Goal: Transaction & Acquisition: Purchase product/service

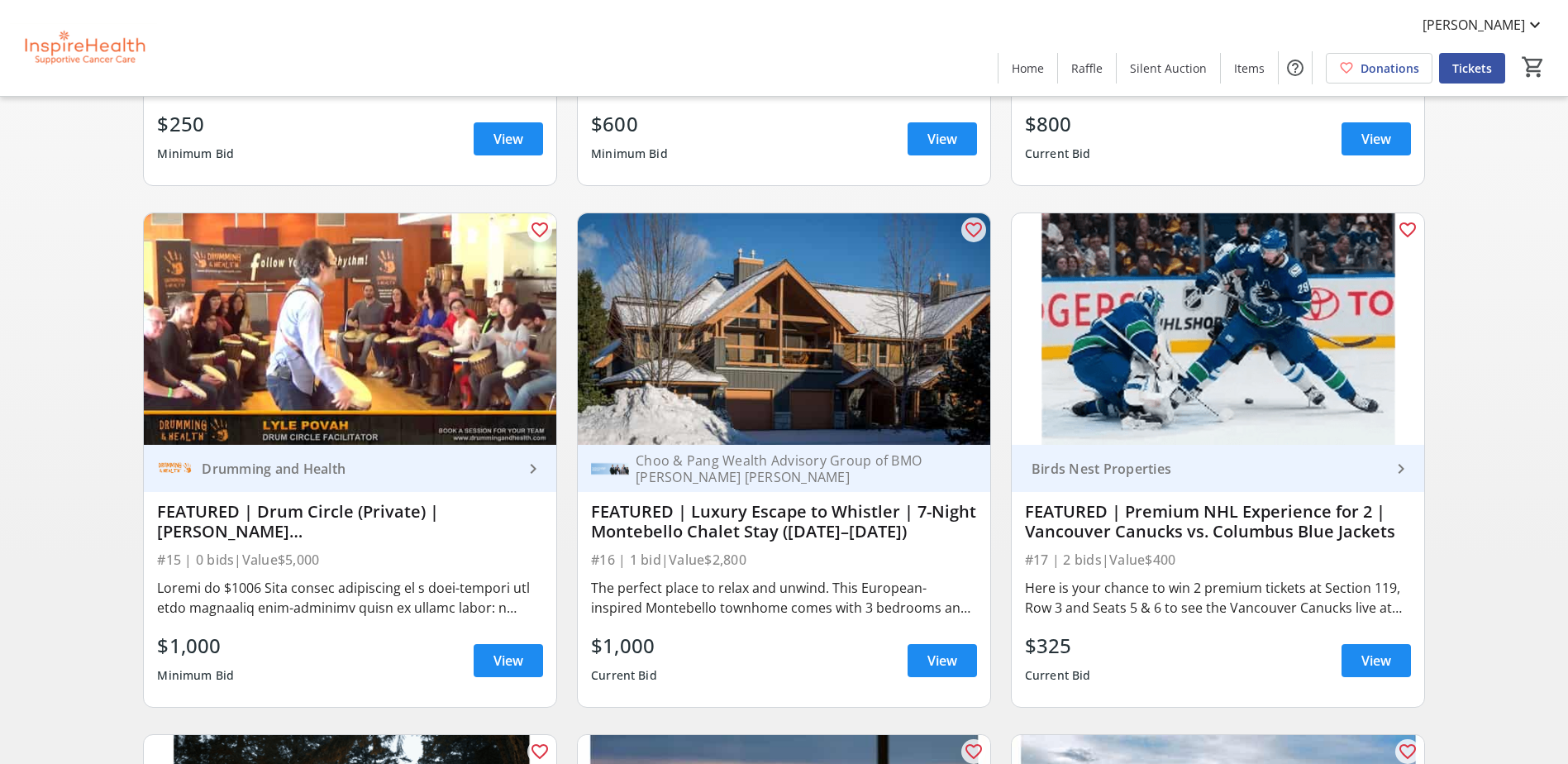
scroll to position [579, 0]
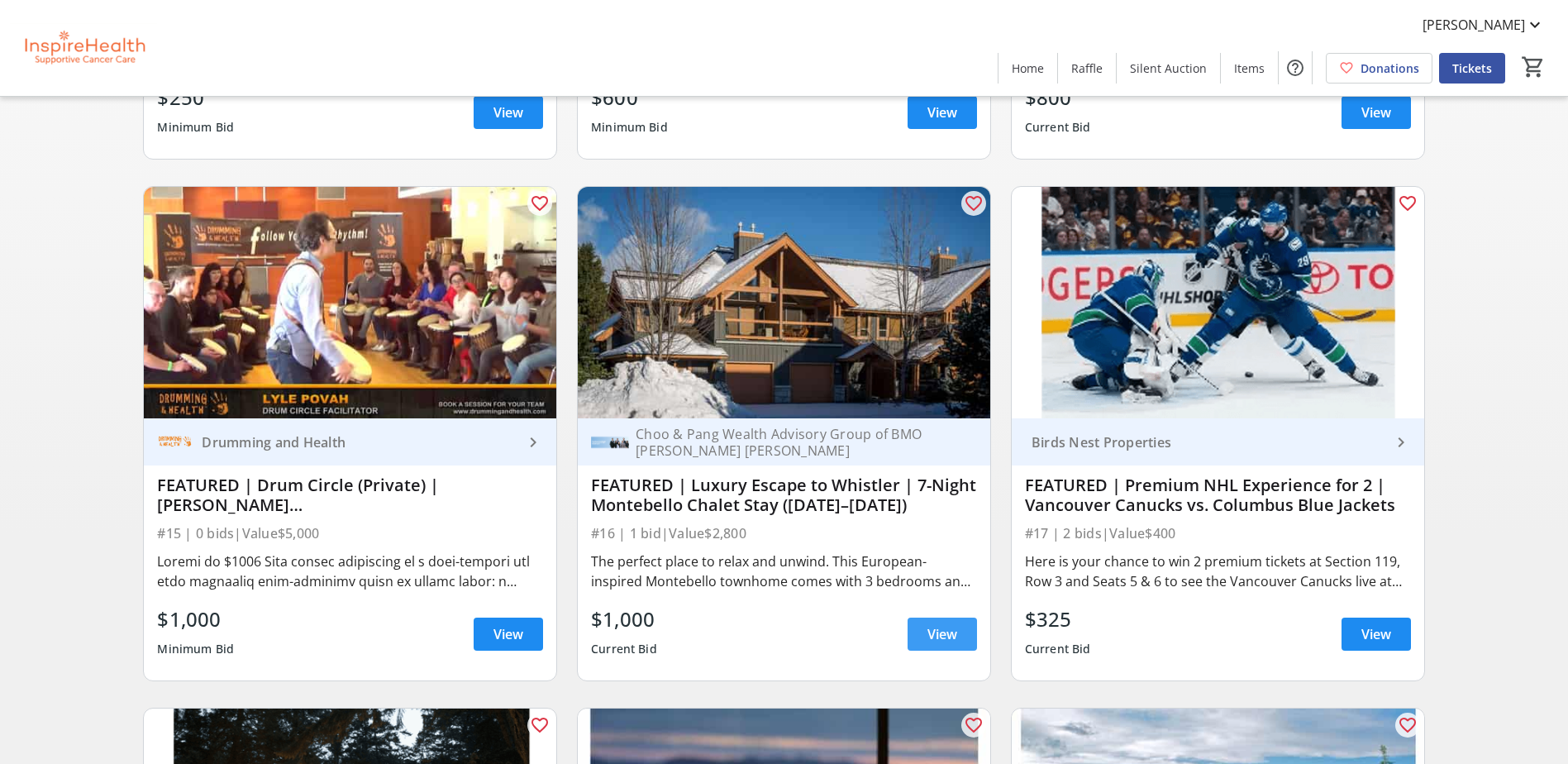
click at [944, 623] on span at bounding box center [943, 634] width 69 height 40
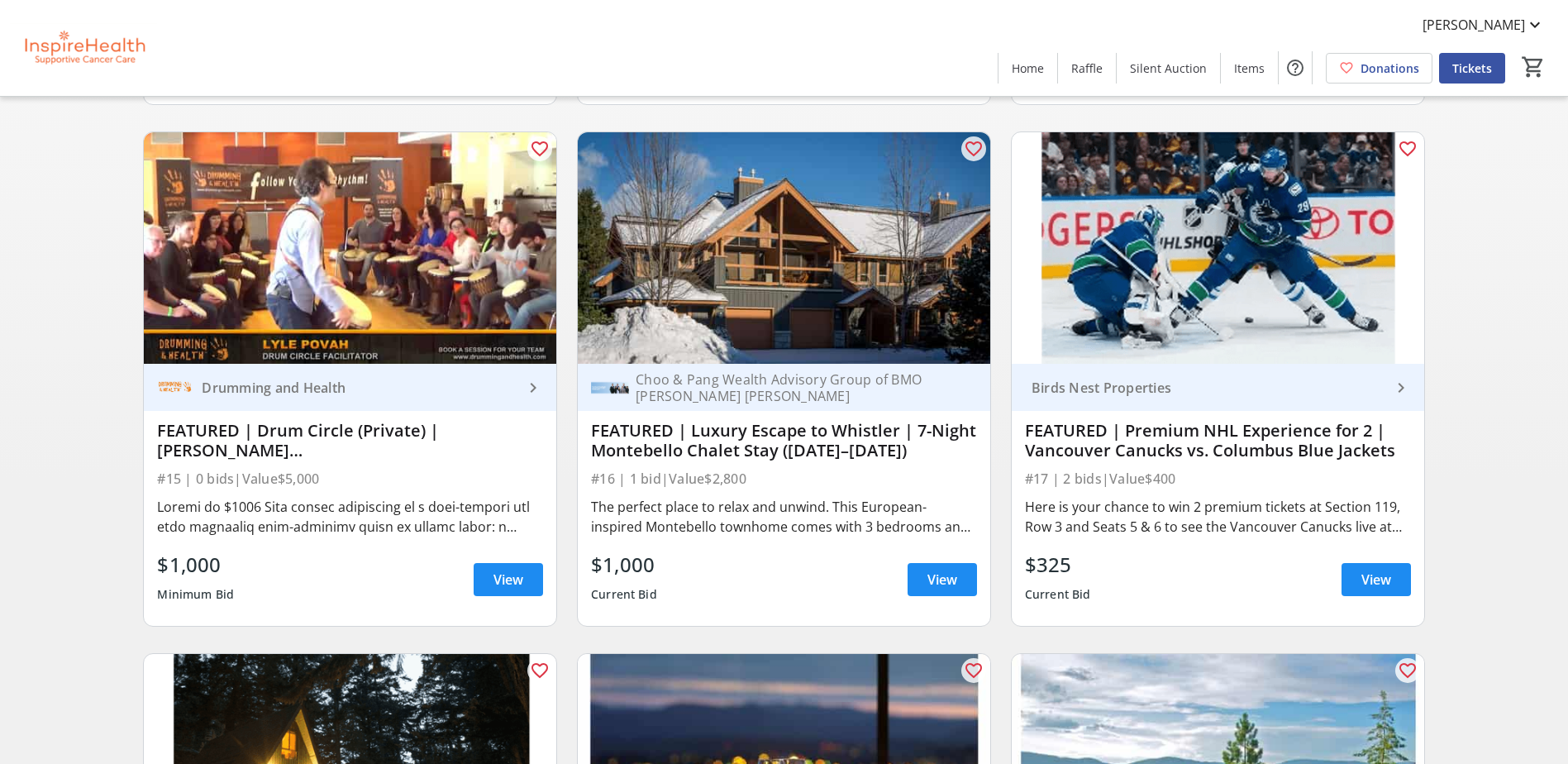
scroll to position [662, 0]
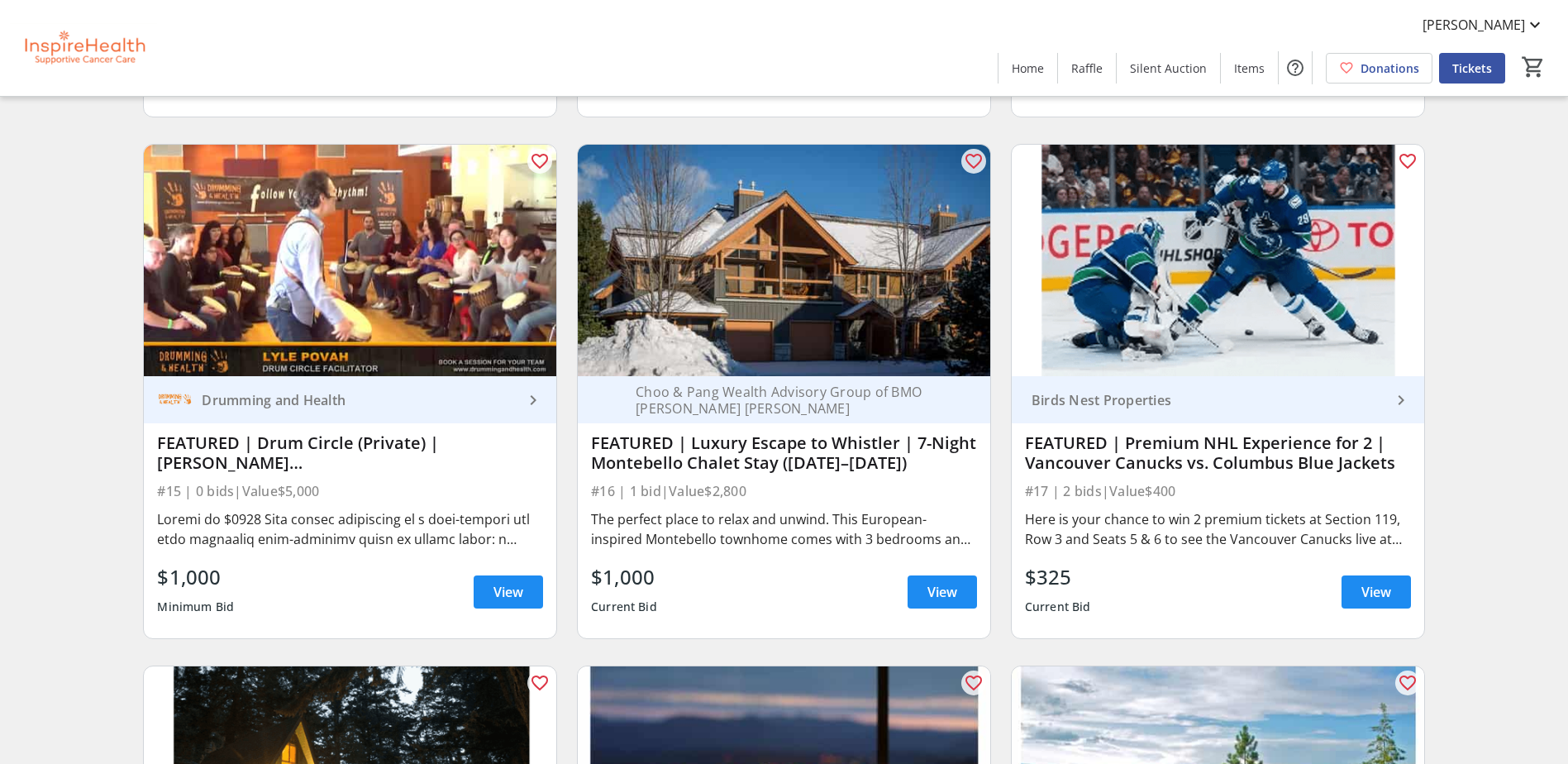
scroll to position [662, 0]
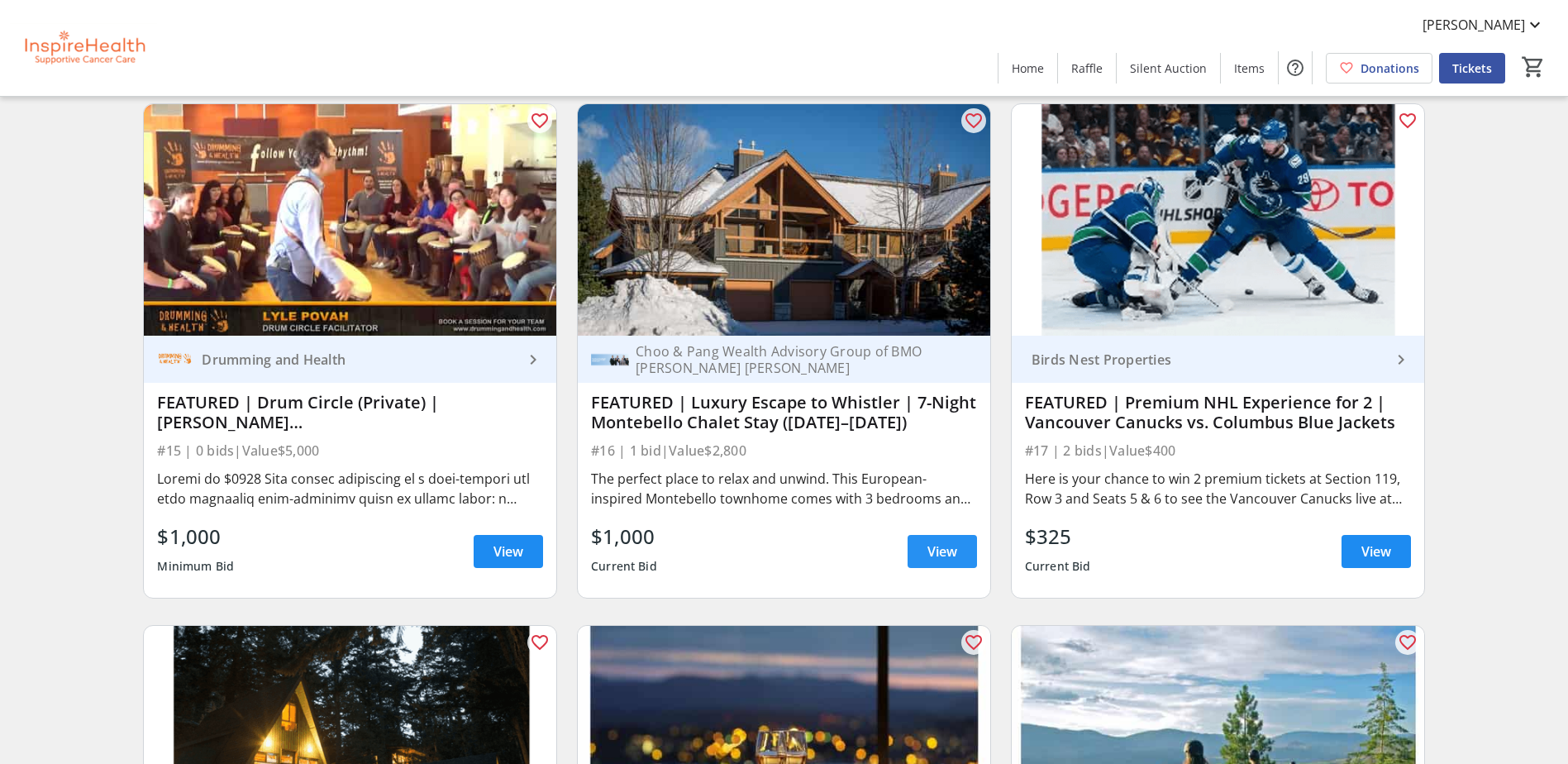
click at [950, 552] on span "View" at bounding box center [942, 551] width 30 height 19
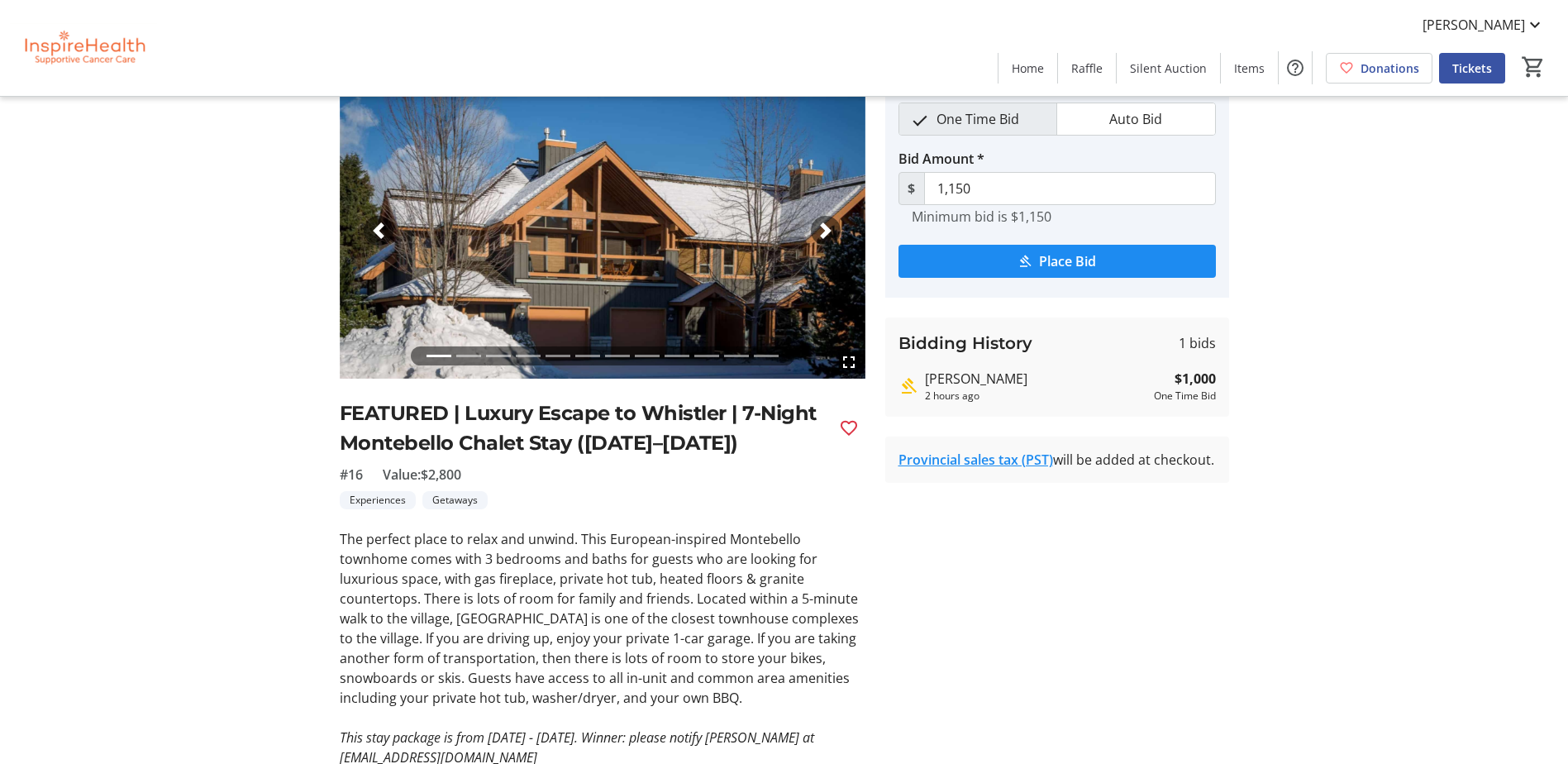
scroll to position [165, 0]
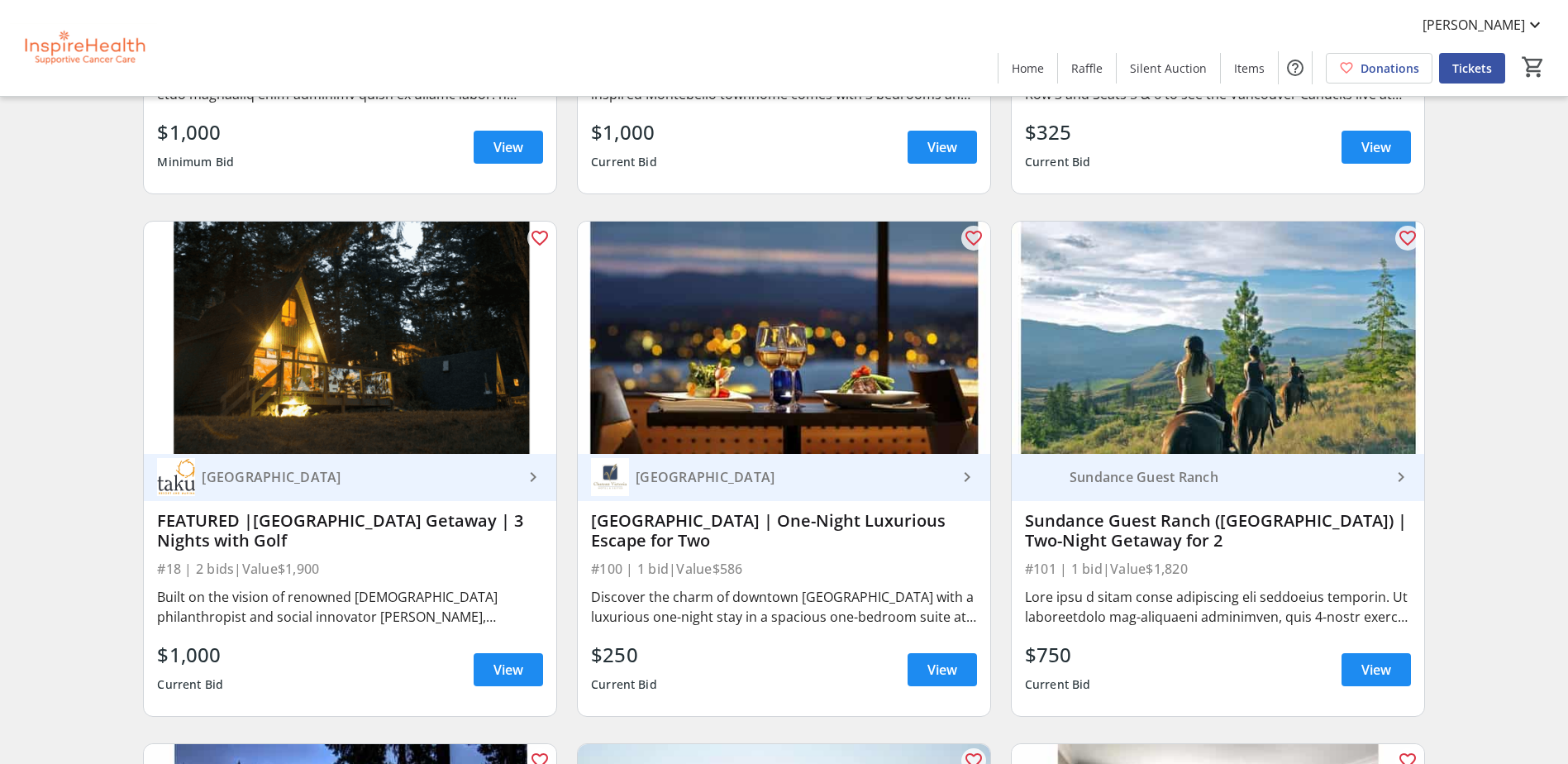
scroll to position [1075, 0]
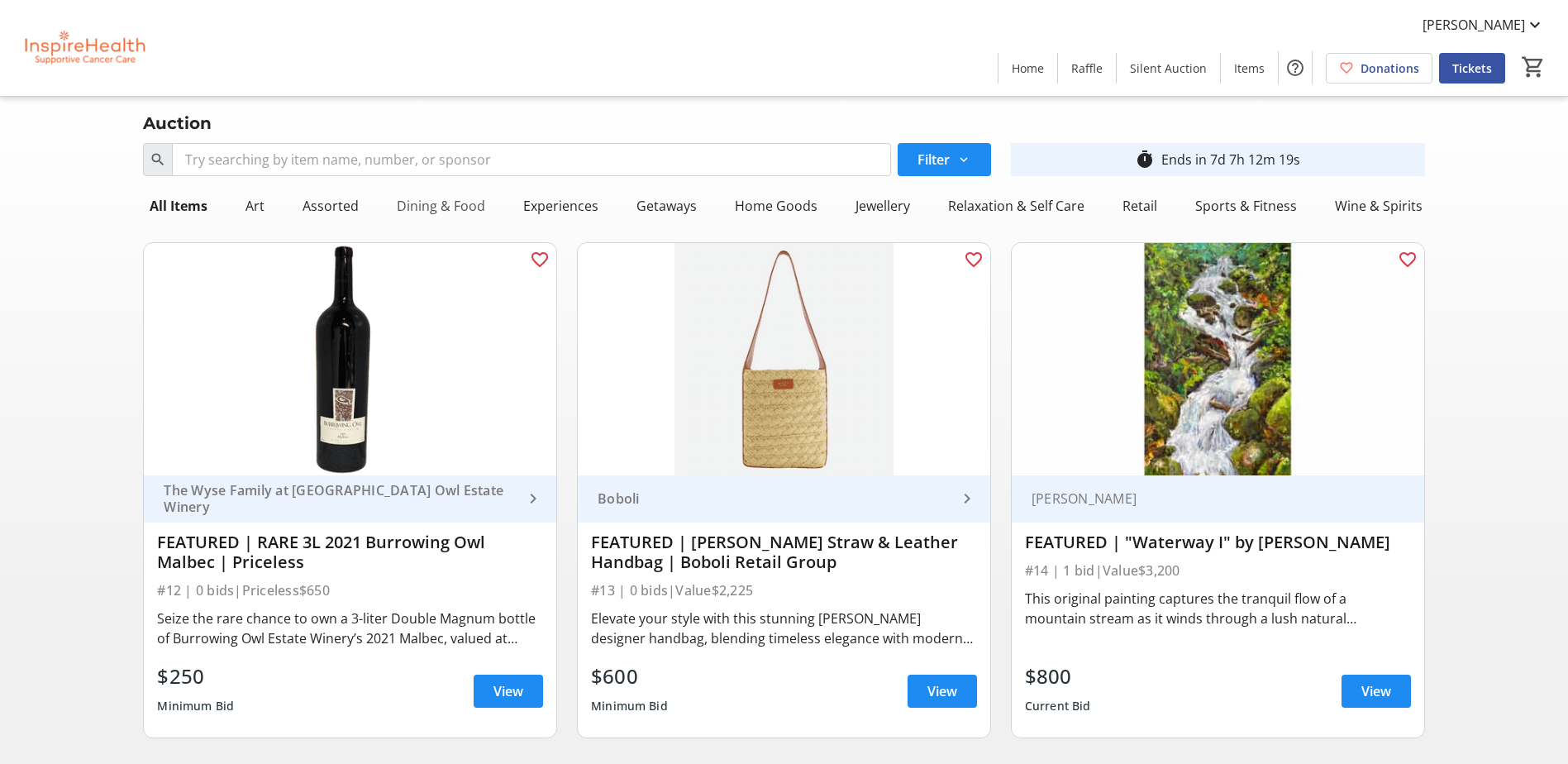
click at [442, 197] on div "Dining & Food" at bounding box center [441, 205] width 102 height 33
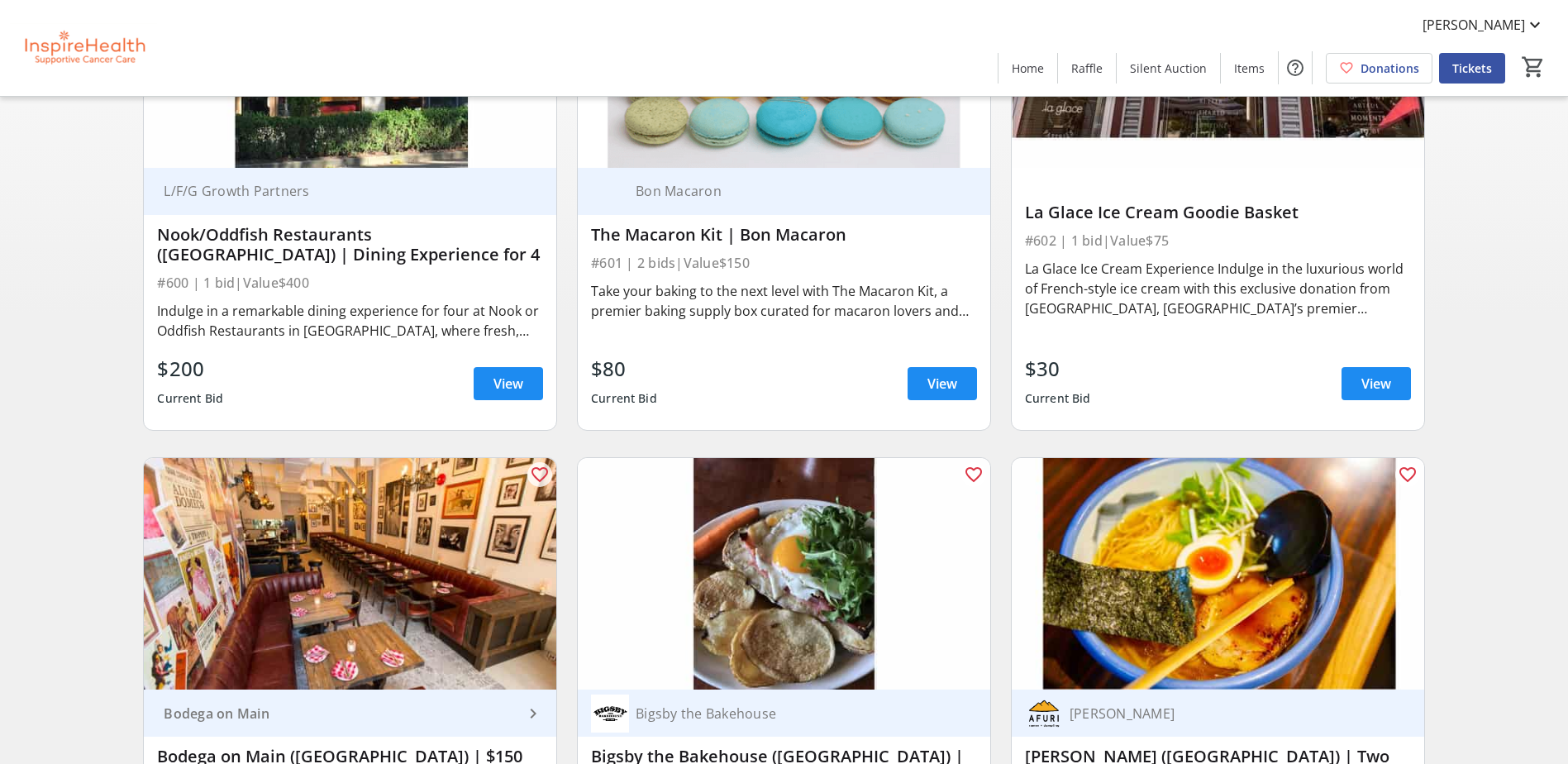
scroll to position [330, 0]
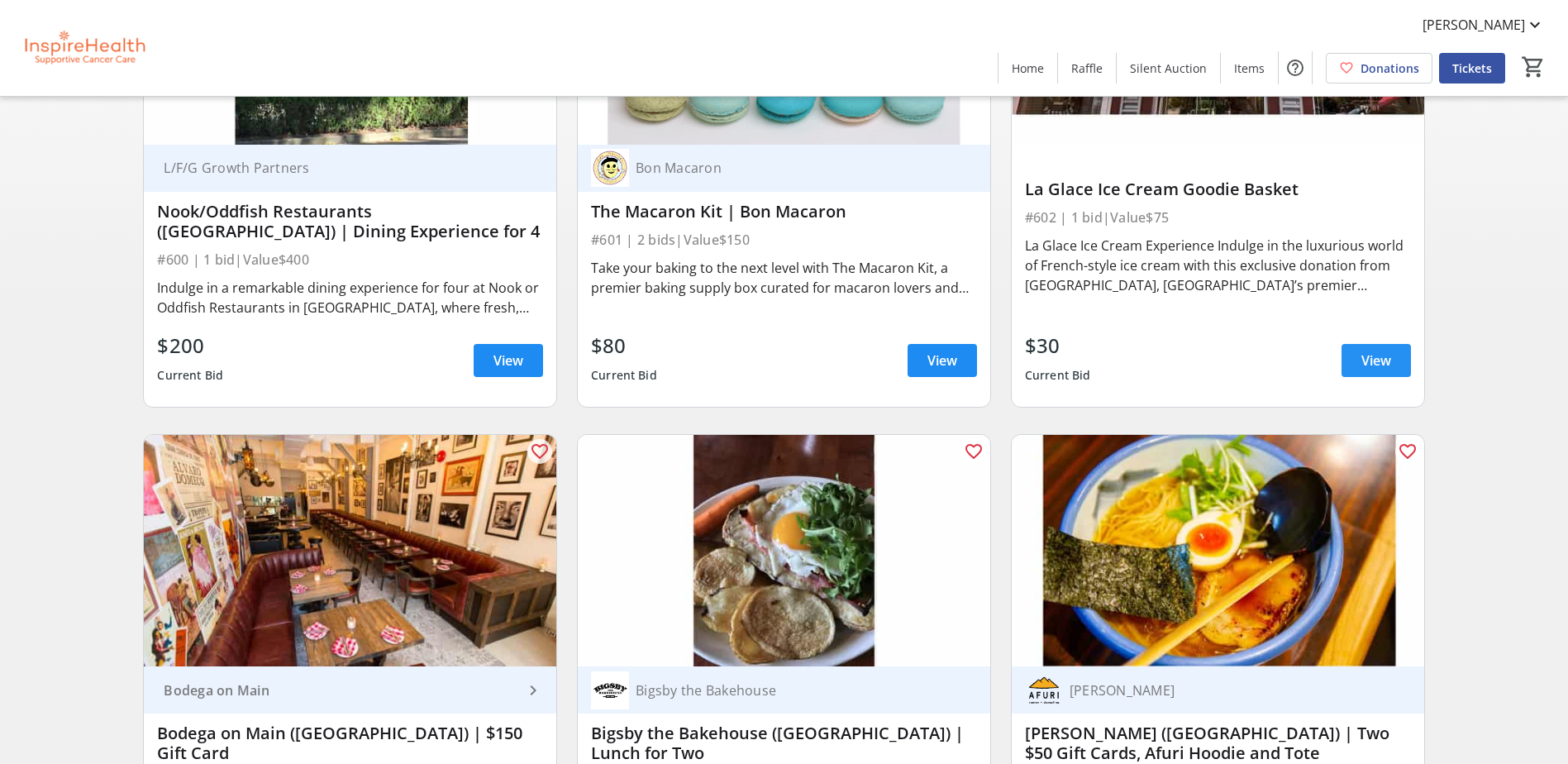
click at [1361, 357] on span "View" at bounding box center [1376, 360] width 30 height 19
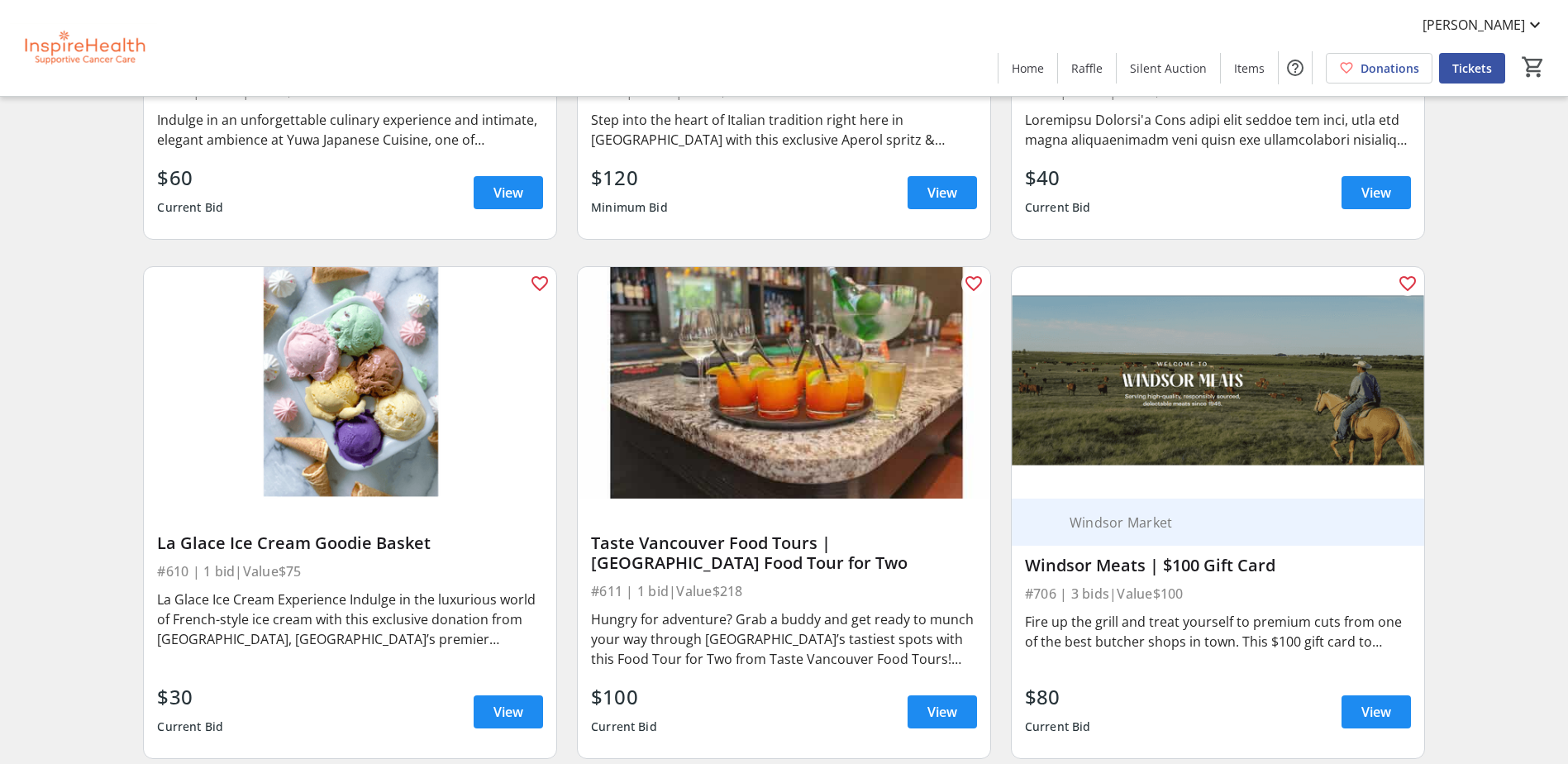
scroll to position [1570, 0]
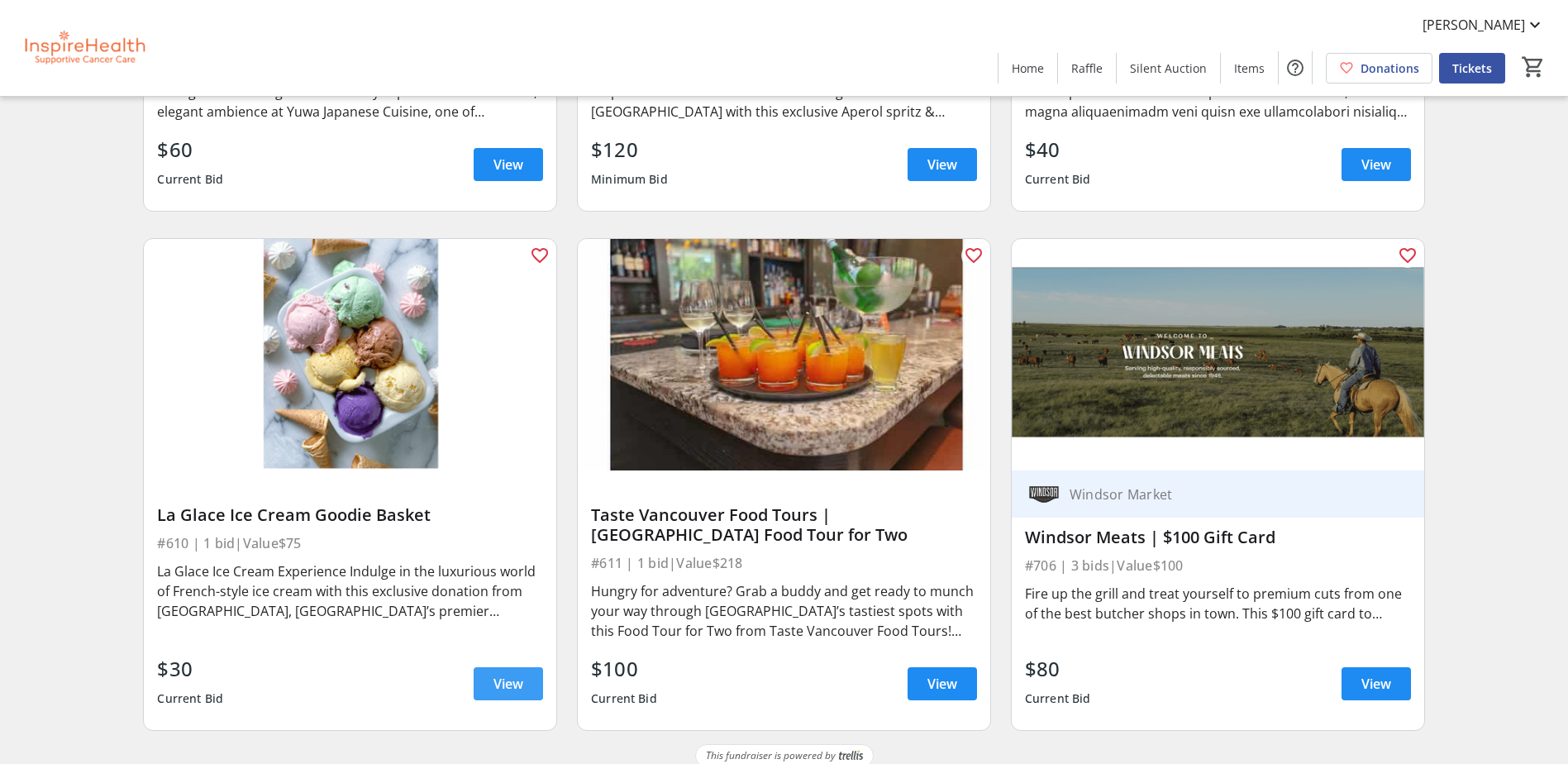
click at [494, 677] on span "View" at bounding box center [508, 683] width 30 height 19
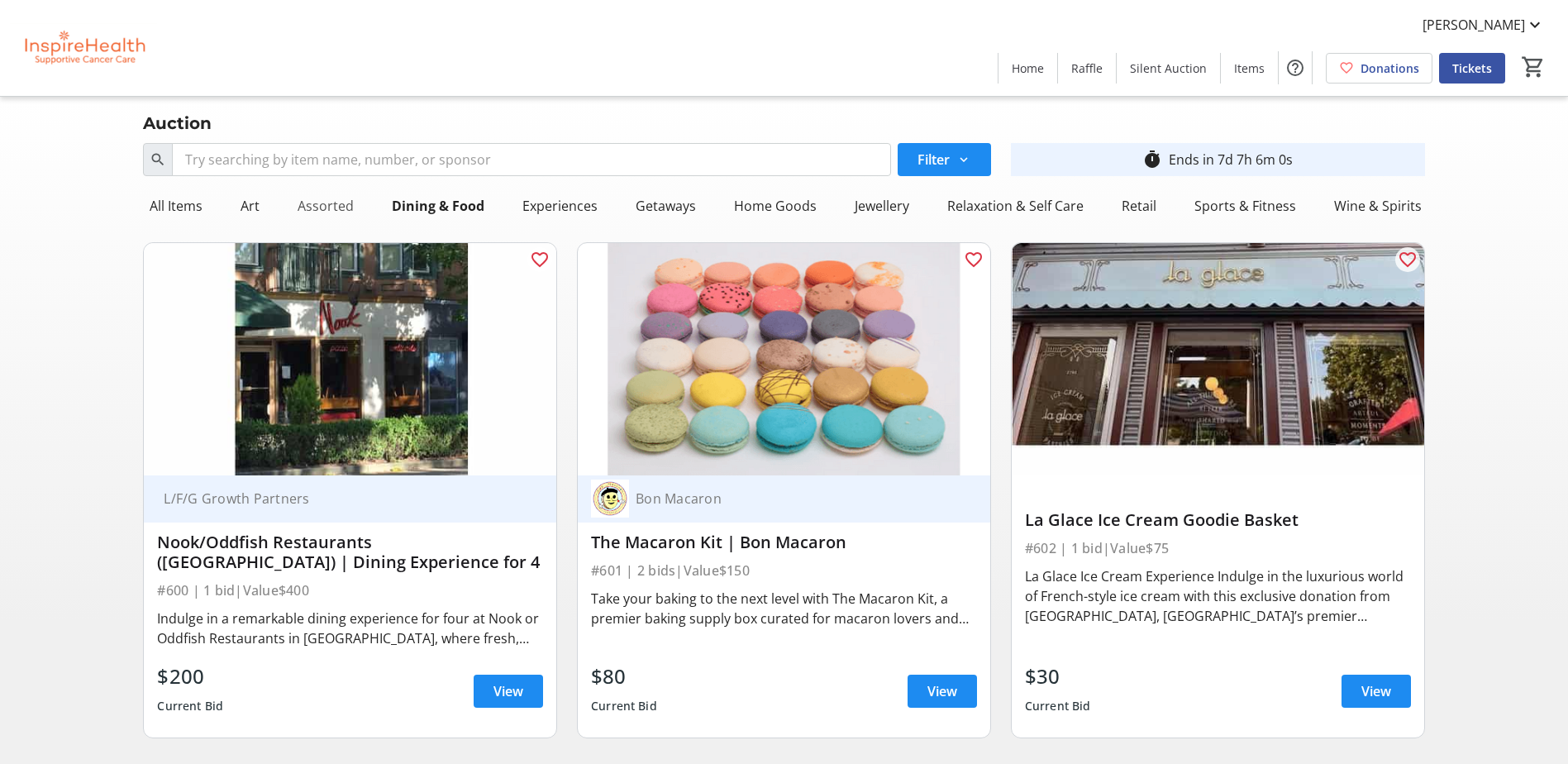
click at [344, 205] on div "Assorted" at bounding box center [326, 205] width 69 height 33
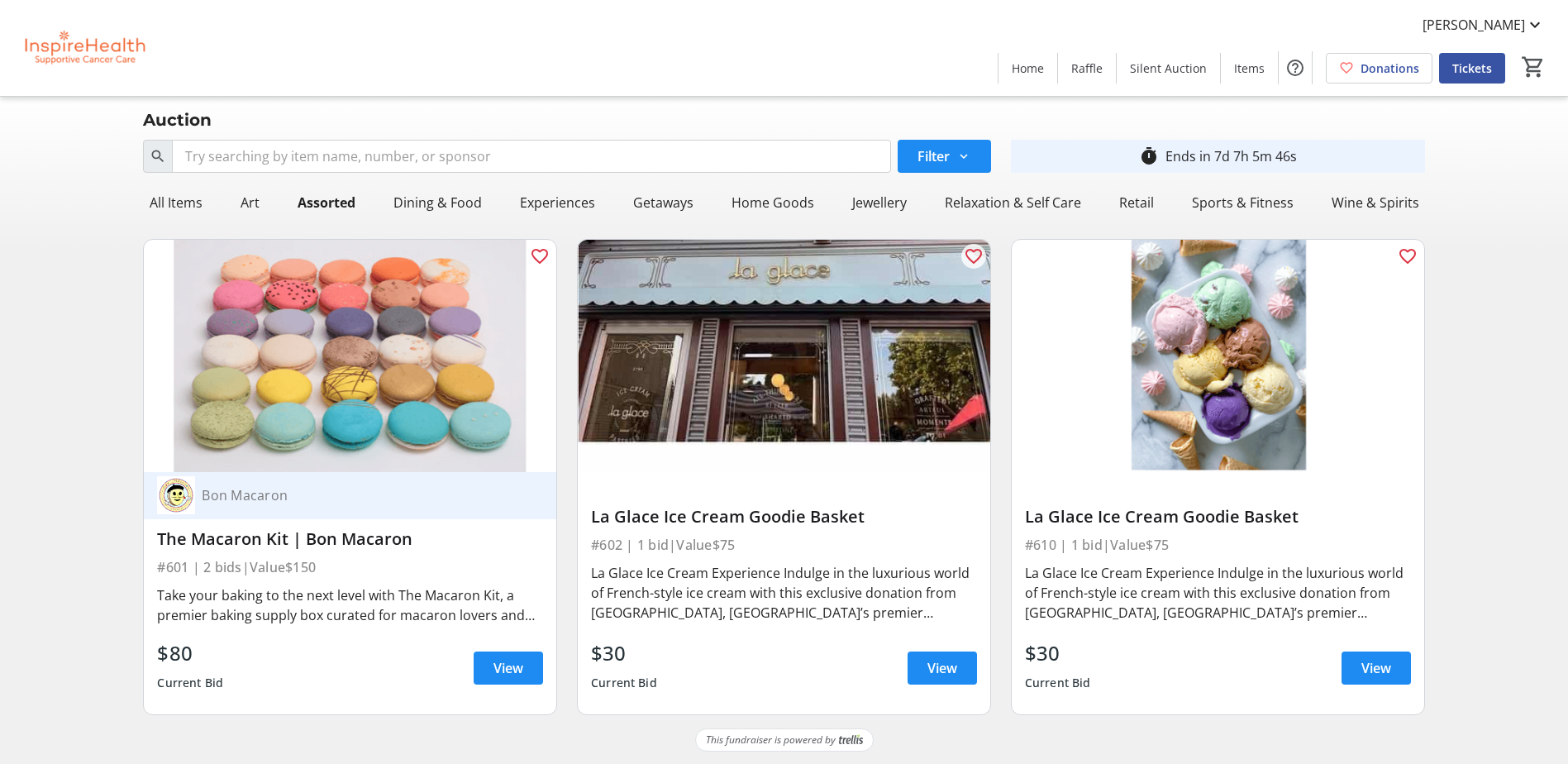
scroll to position [4, 0]
click at [554, 208] on div "Experiences" at bounding box center [557, 202] width 88 height 33
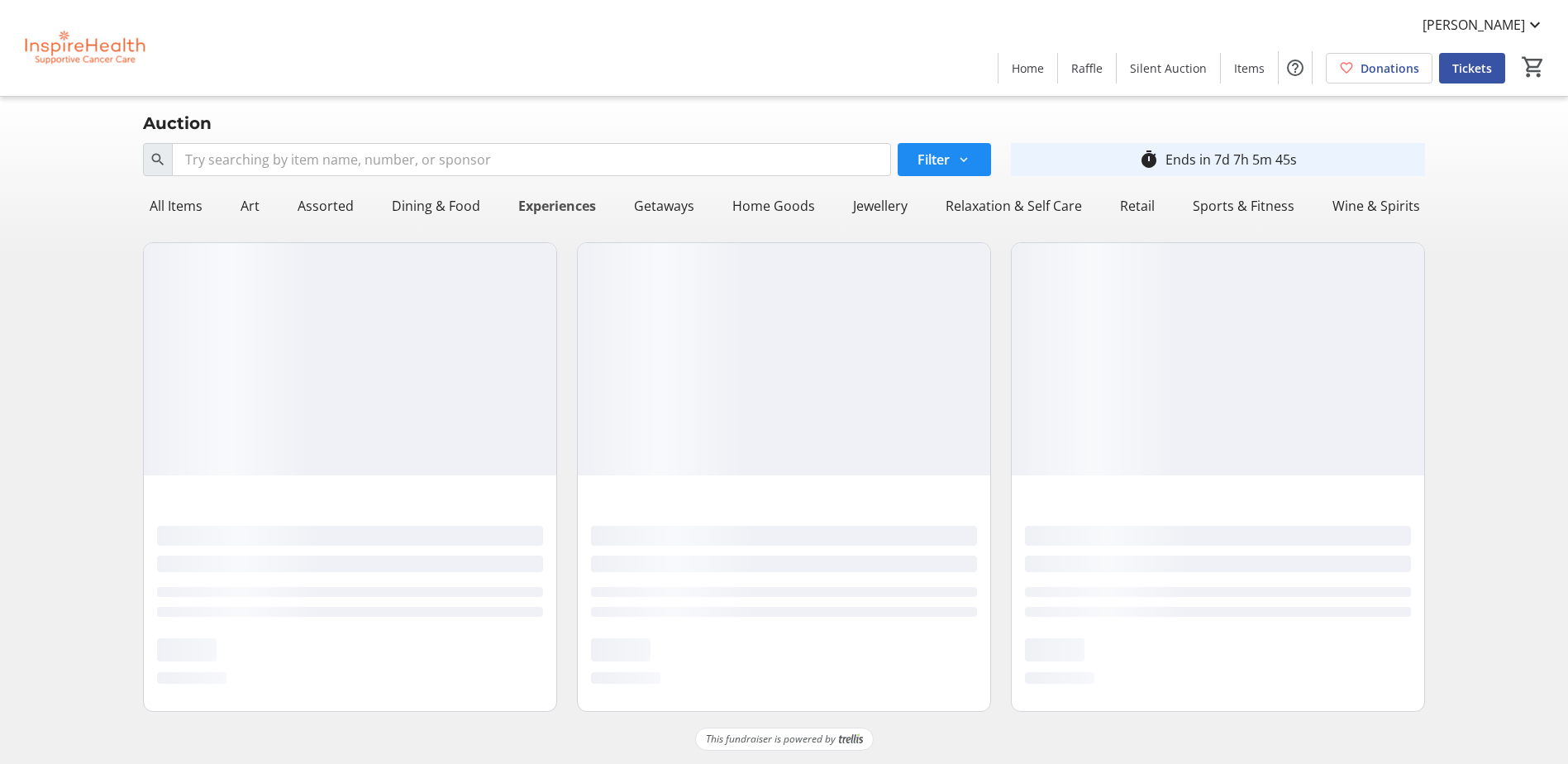
scroll to position [0, 0]
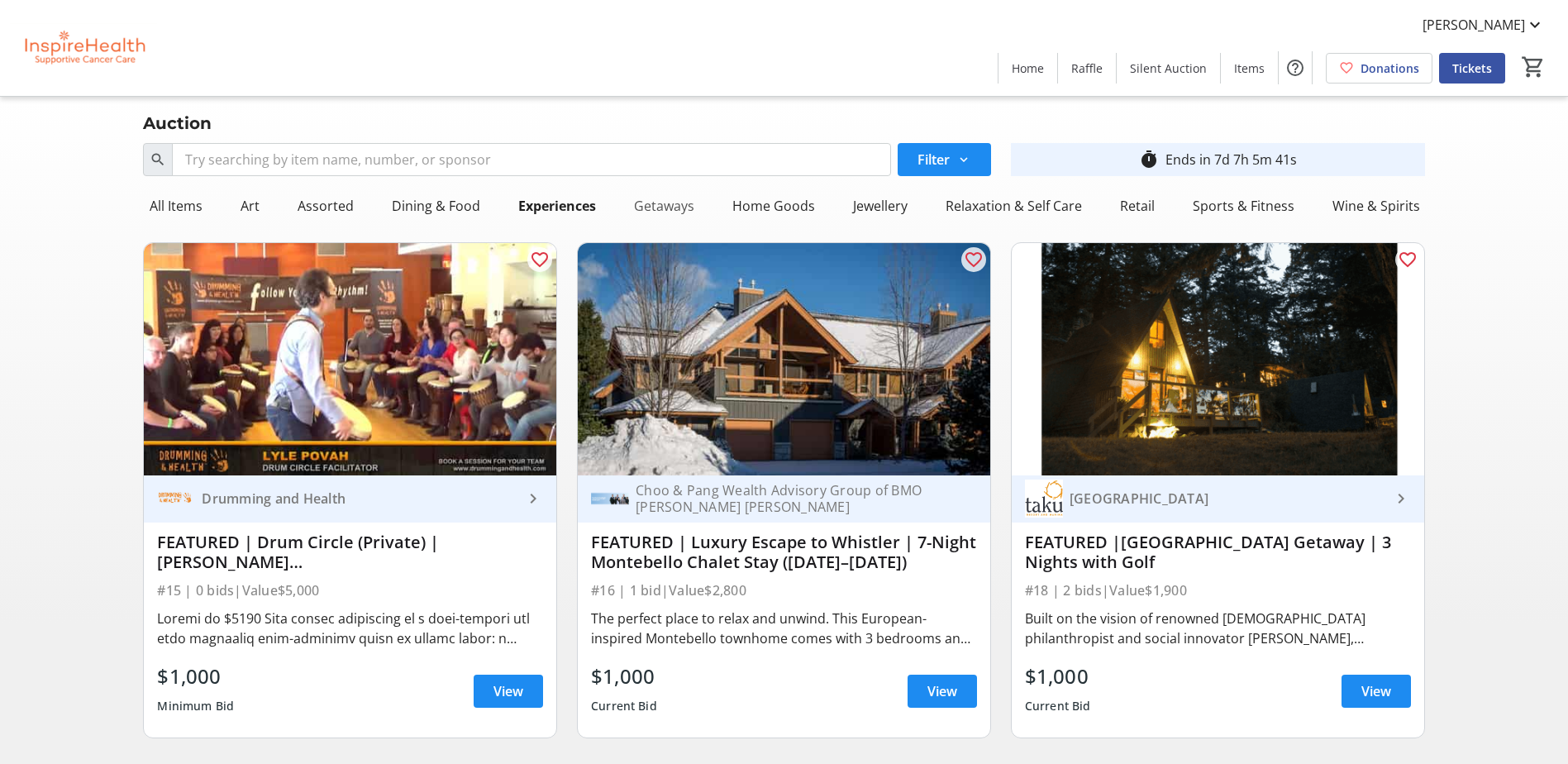
click at [657, 217] on div "Getaways" at bounding box center [664, 205] width 74 height 33
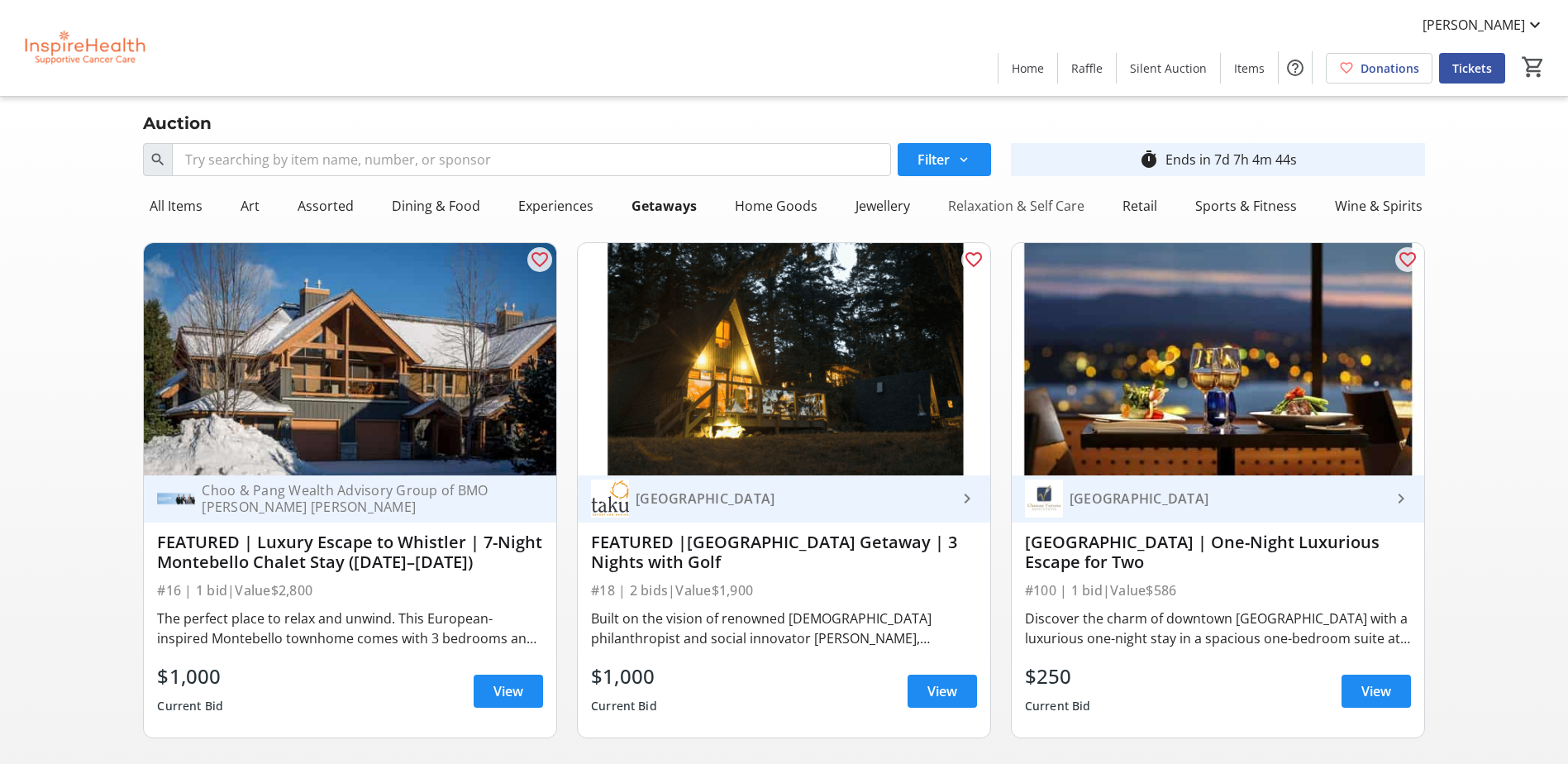
click at [1011, 209] on div "Relaxation & Self Care" at bounding box center [1017, 205] width 150 height 33
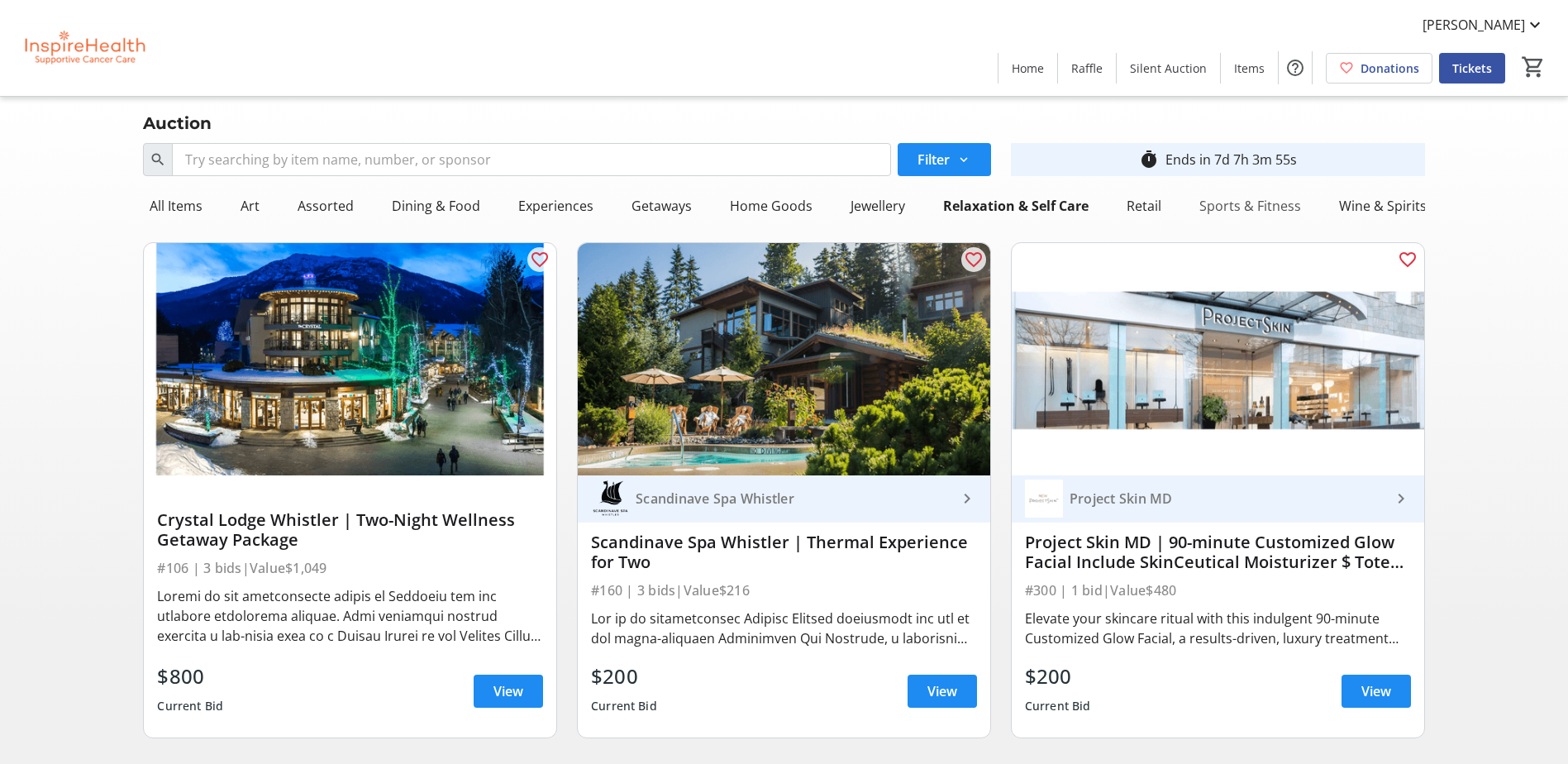
click at [1215, 207] on div "Sports & Fitness" at bounding box center [1250, 205] width 115 height 33
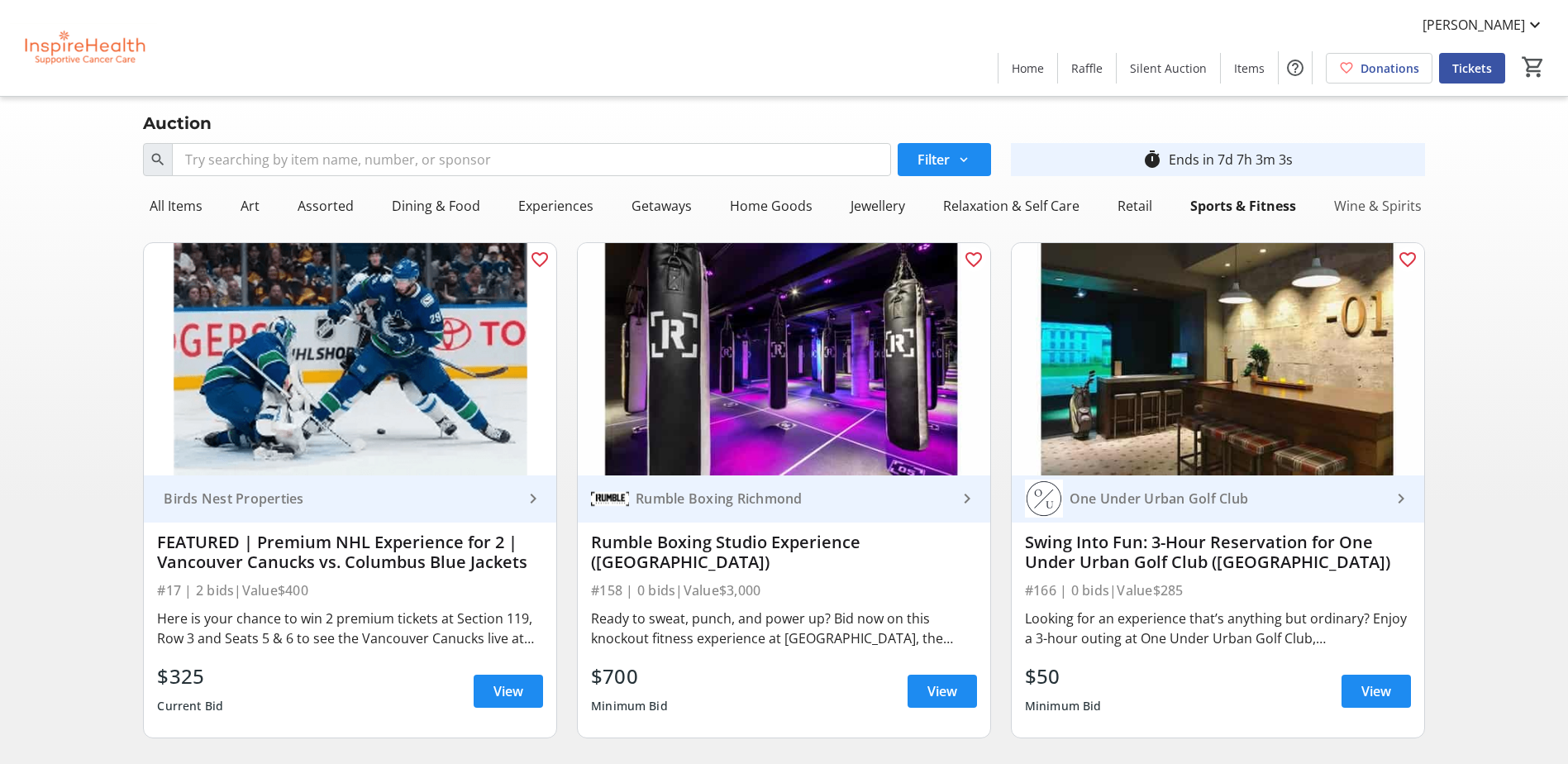
click at [1364, 205] on div "Wine & Spirits" at bounding box center [1377, 205] width 101 height 33
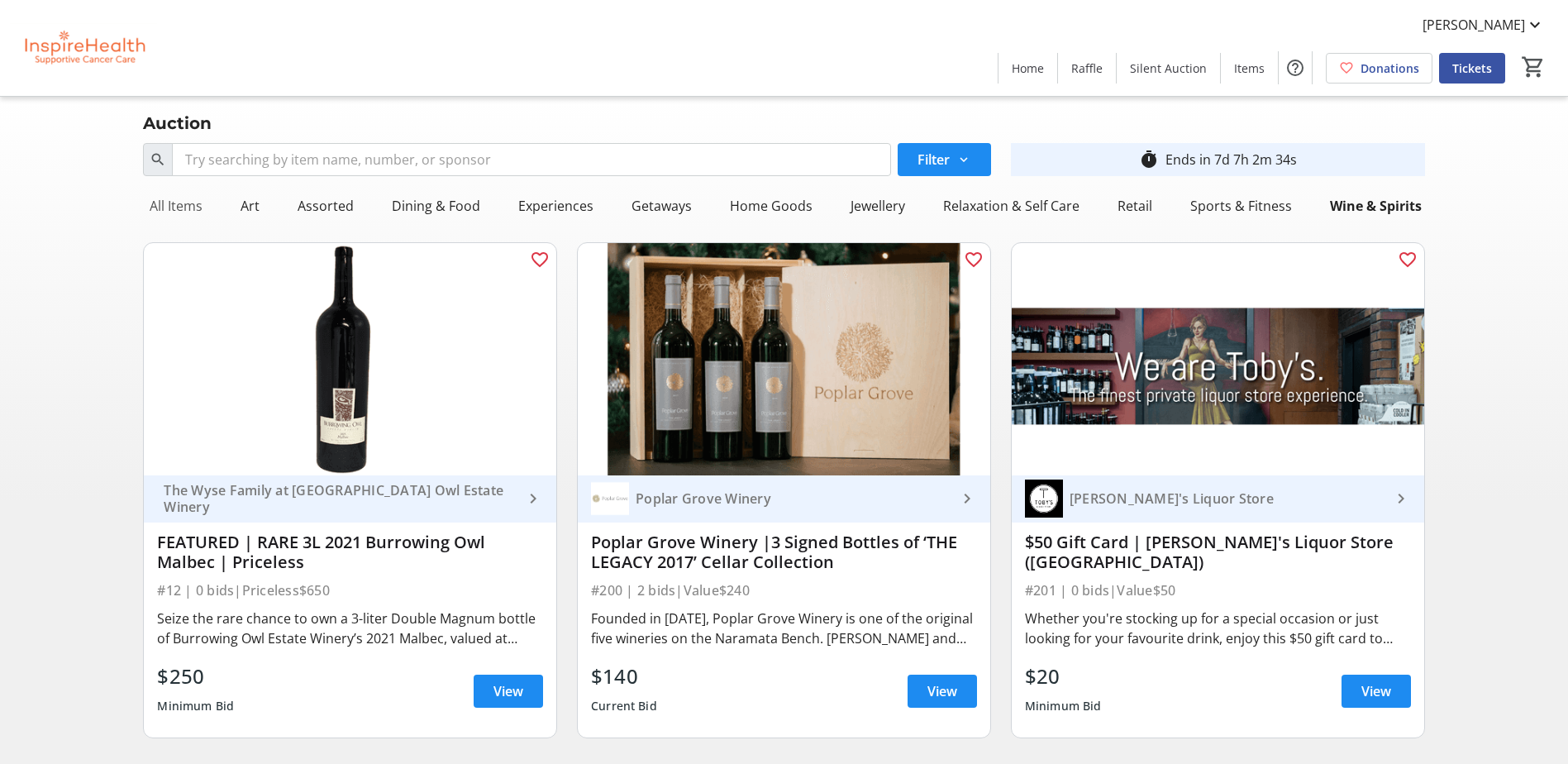
click at [199, 208] on div "All Items" at bounding box center [176, 205] width 66 height 33
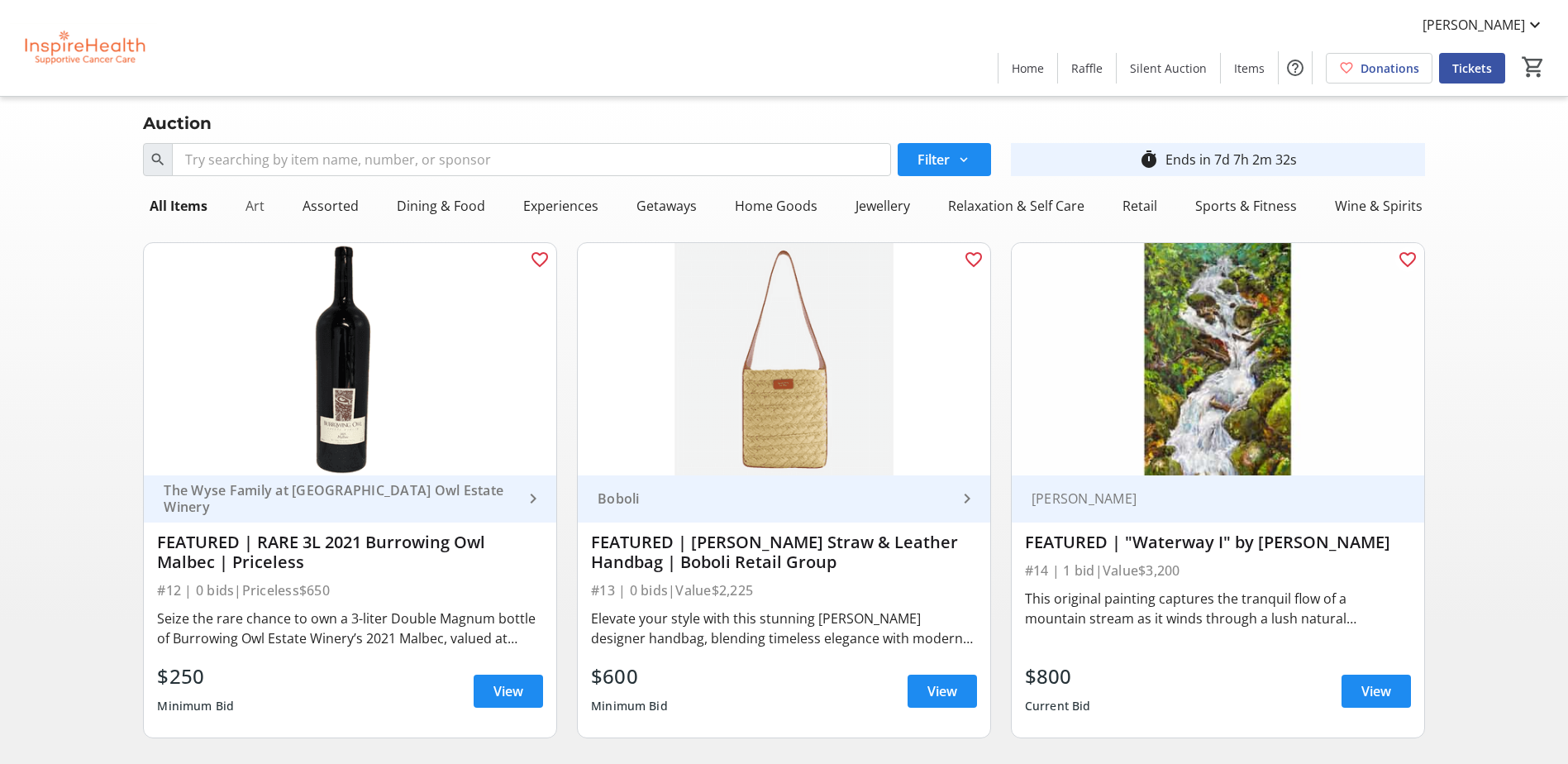
click at [257, 206] on div "Art" at bounding box center [255, 205] width 32 height 33
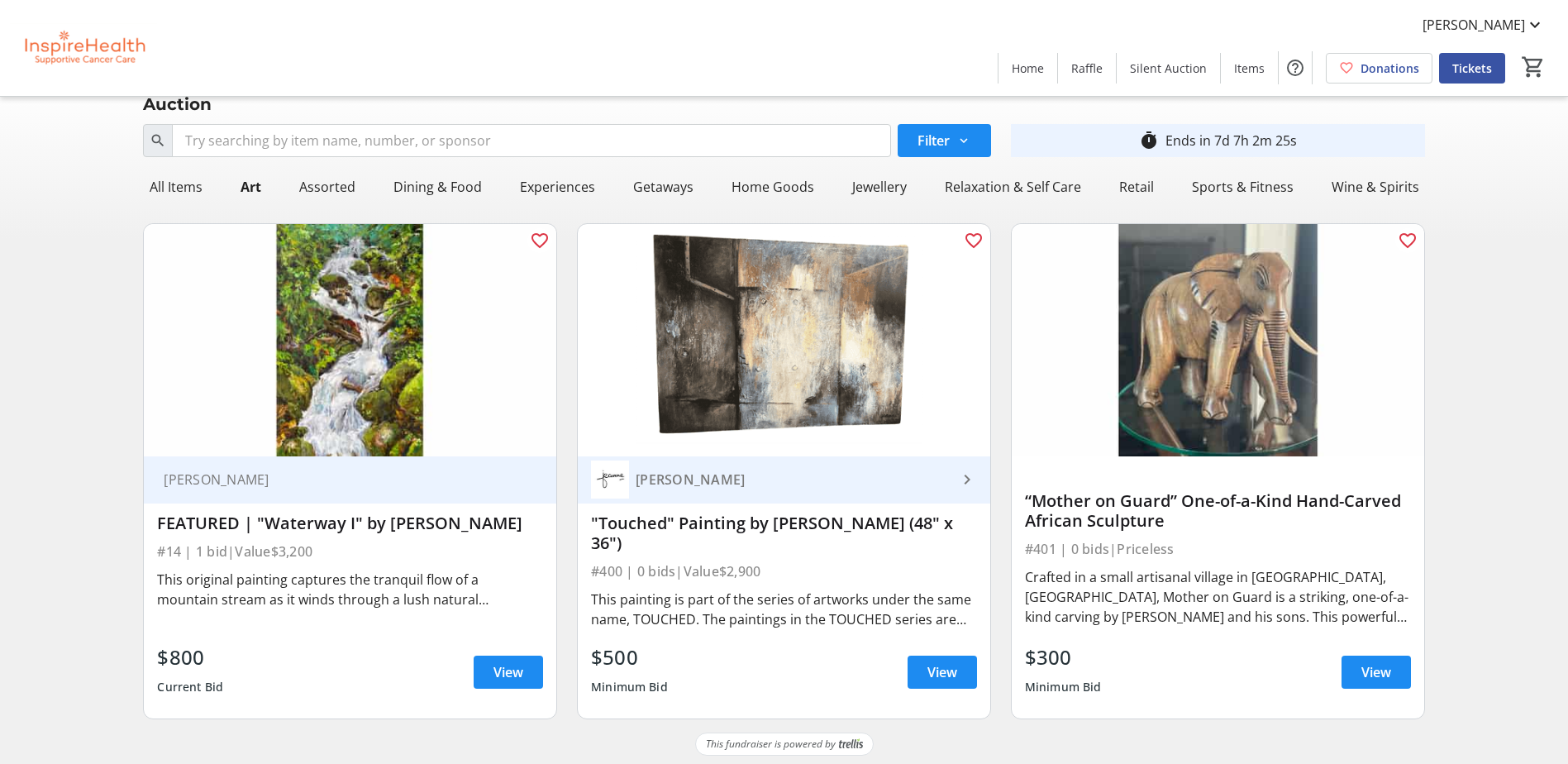
scroll to position [24, 0]
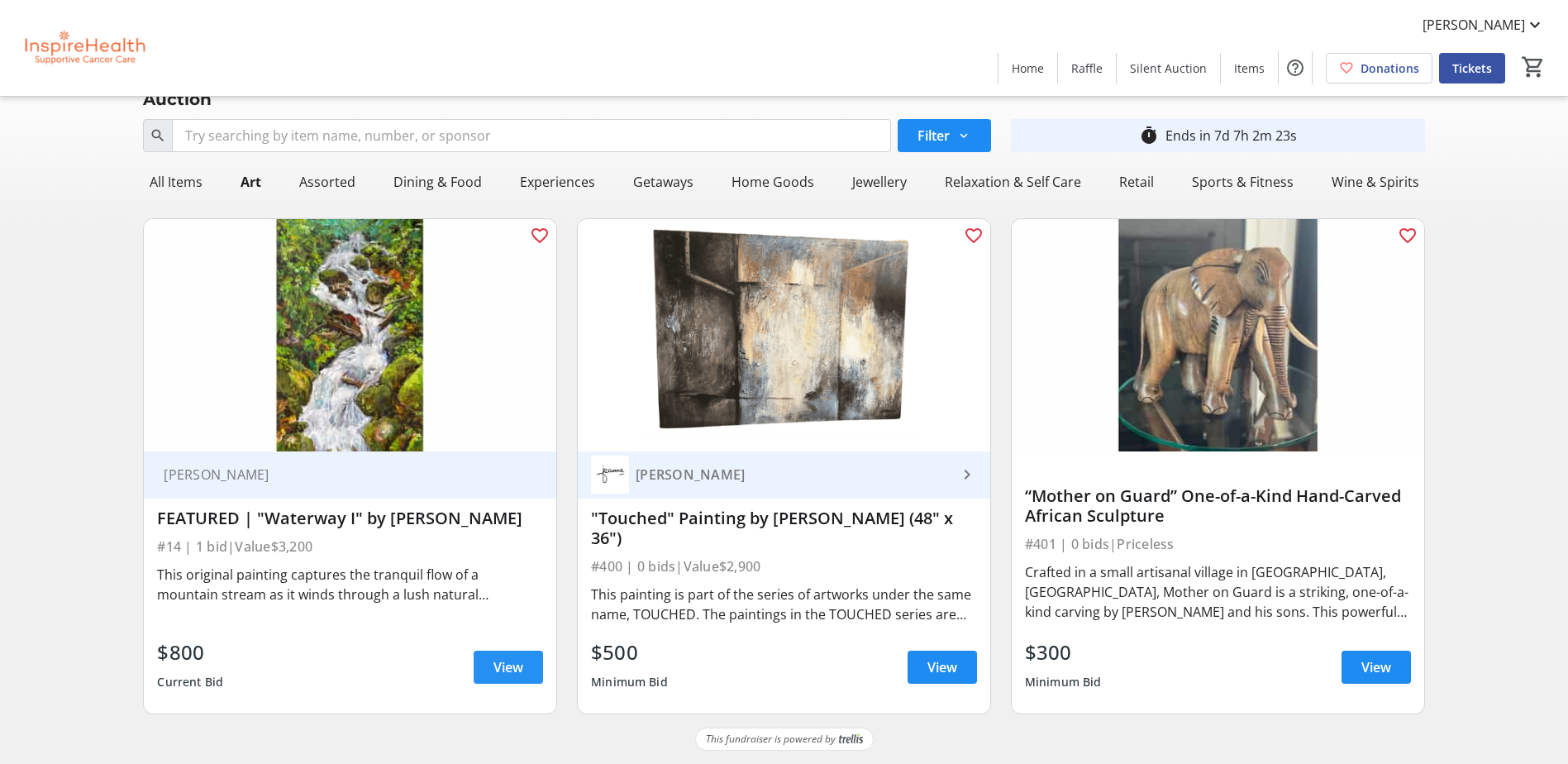
click at [501, 665] on span "View" at bounding box center [508, 667] width 30 height 19
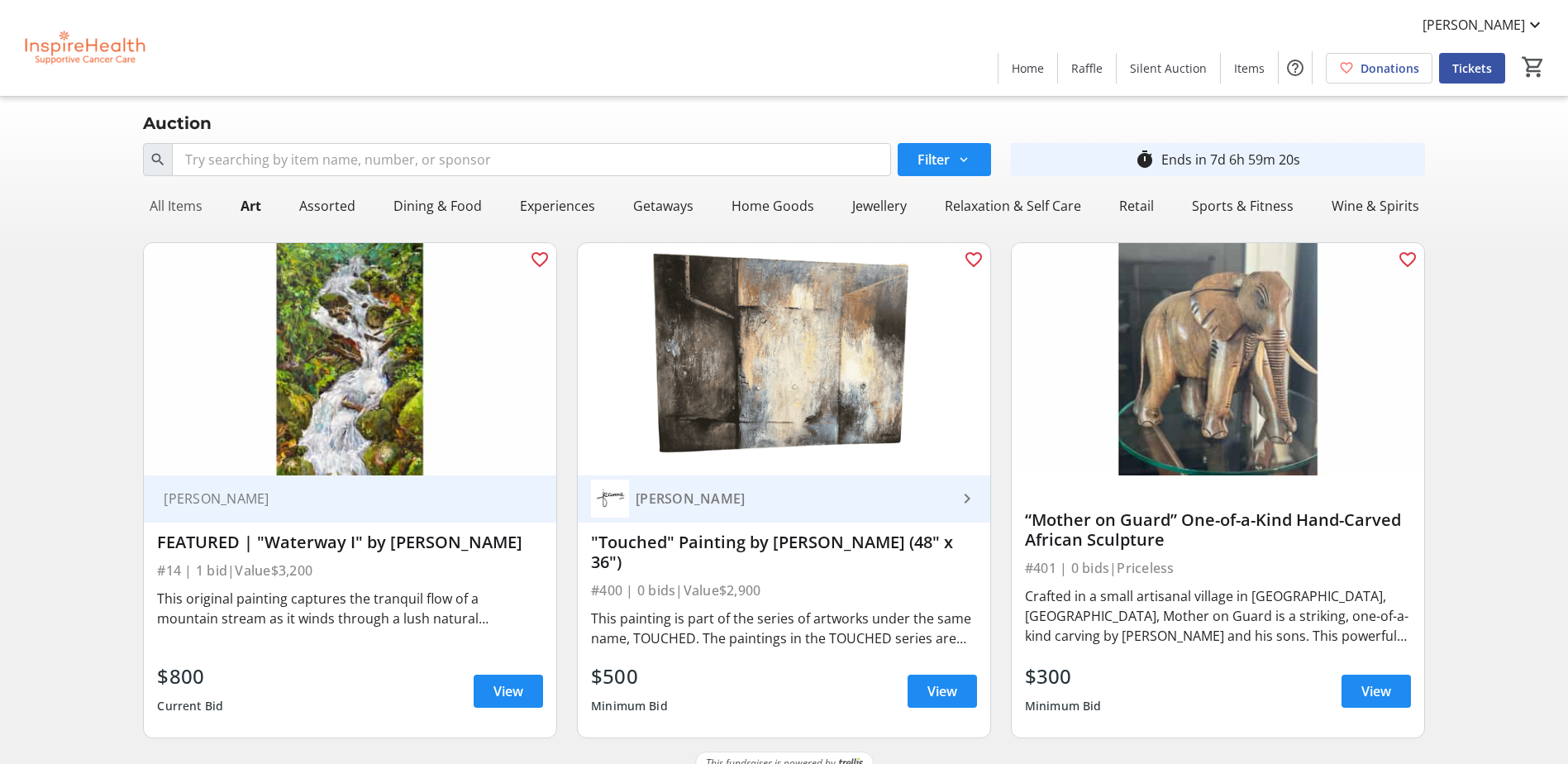
click at [192, 206] on div "All Items" at bounding box center [176, 205] width 66 height 33
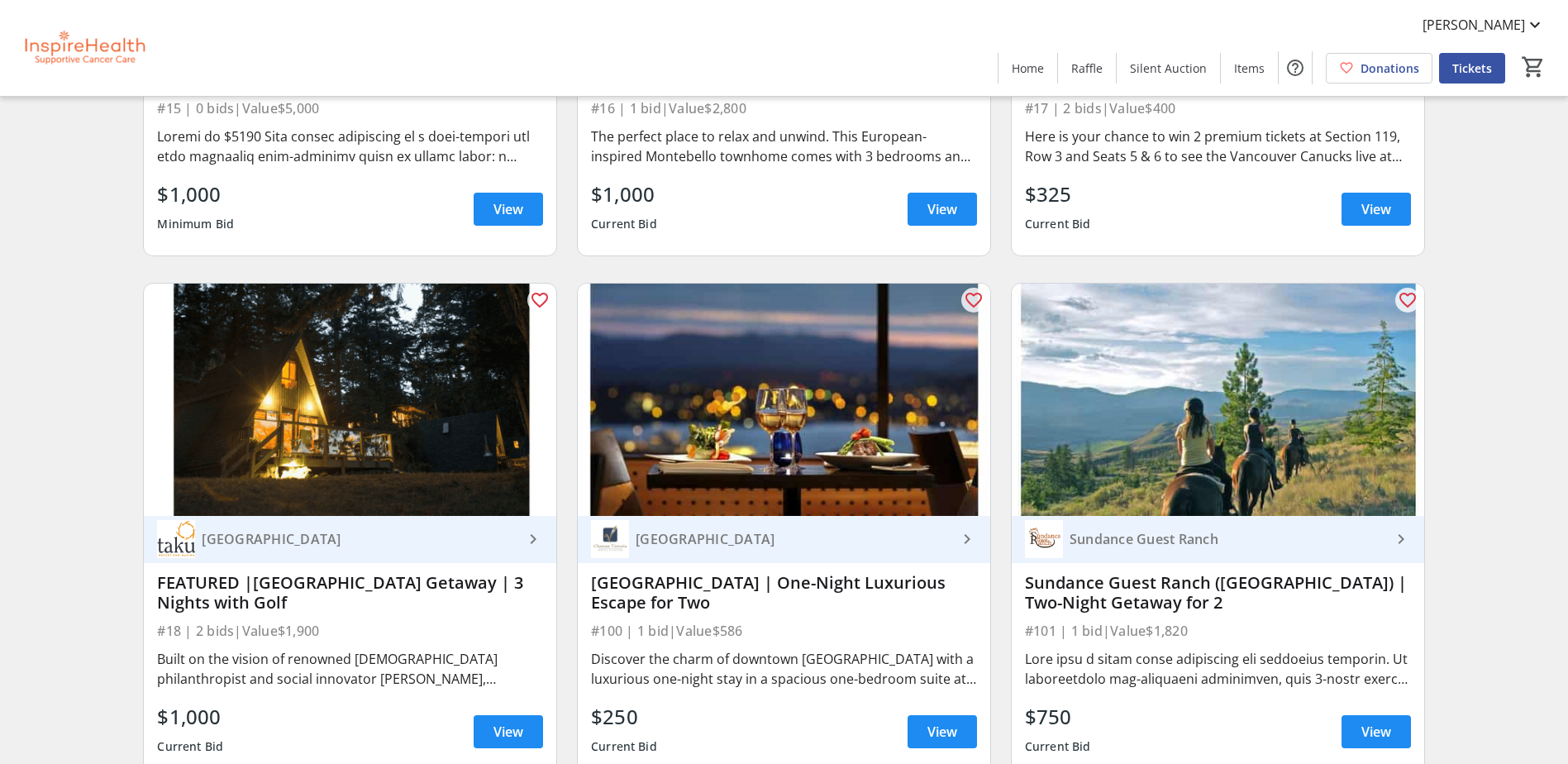
scroll to position [1075, 0]
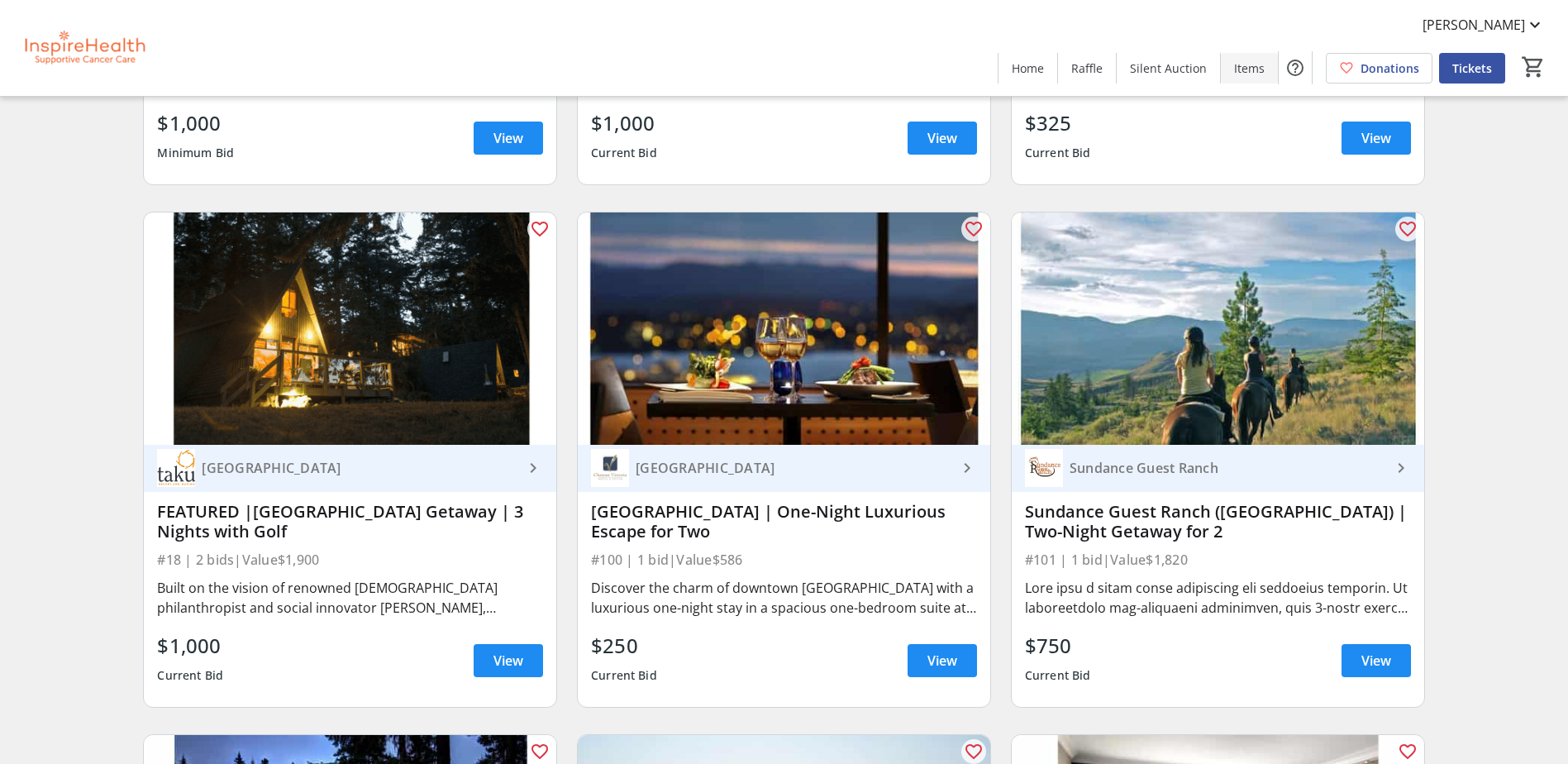
click at [1249, 72] on span "Items" at bounding box center [1249, 68] width 30 height 17
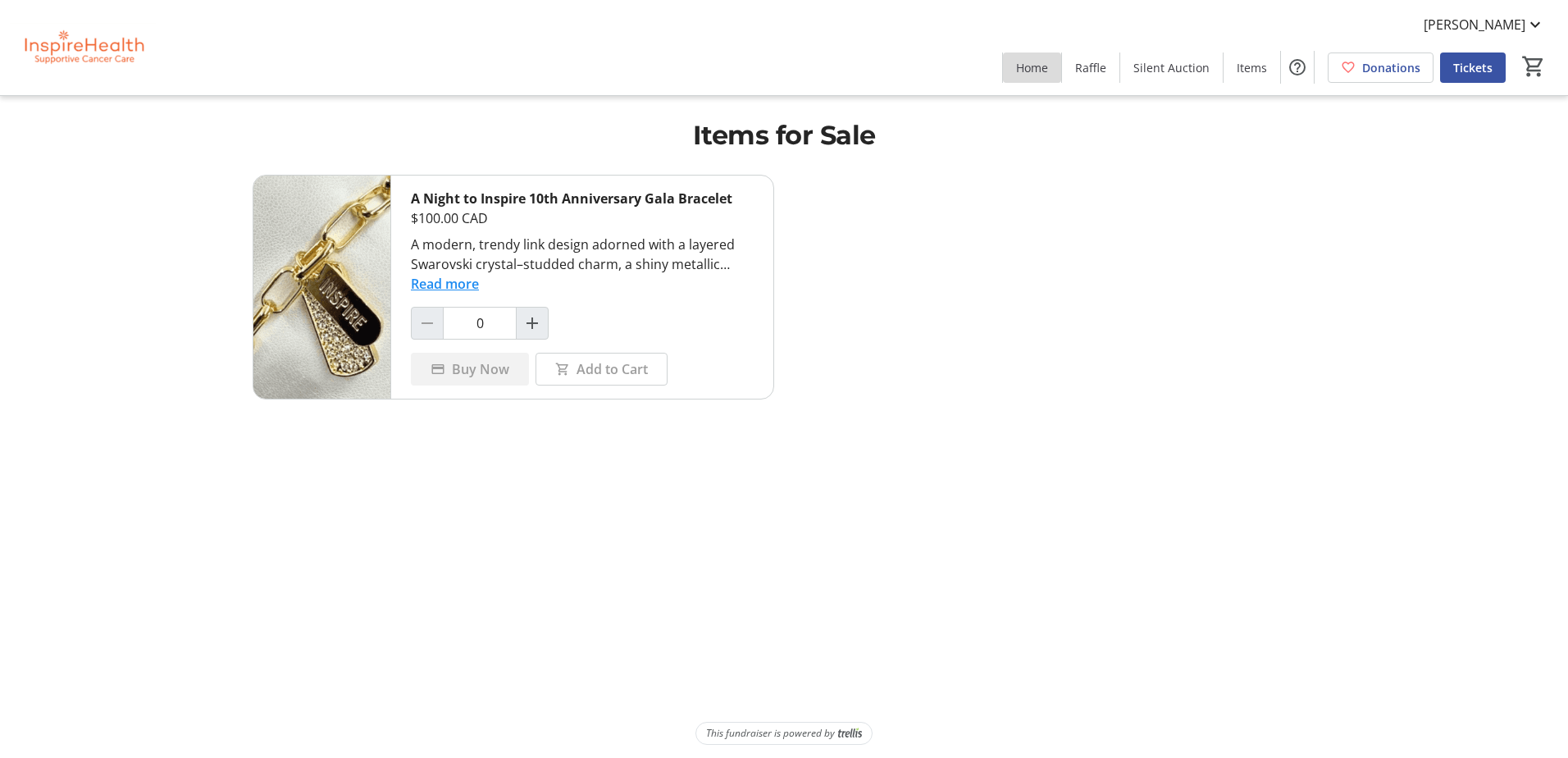
click at [1046, 68] on span "Home" at bounding box center [1032, 67] width 32 height 17
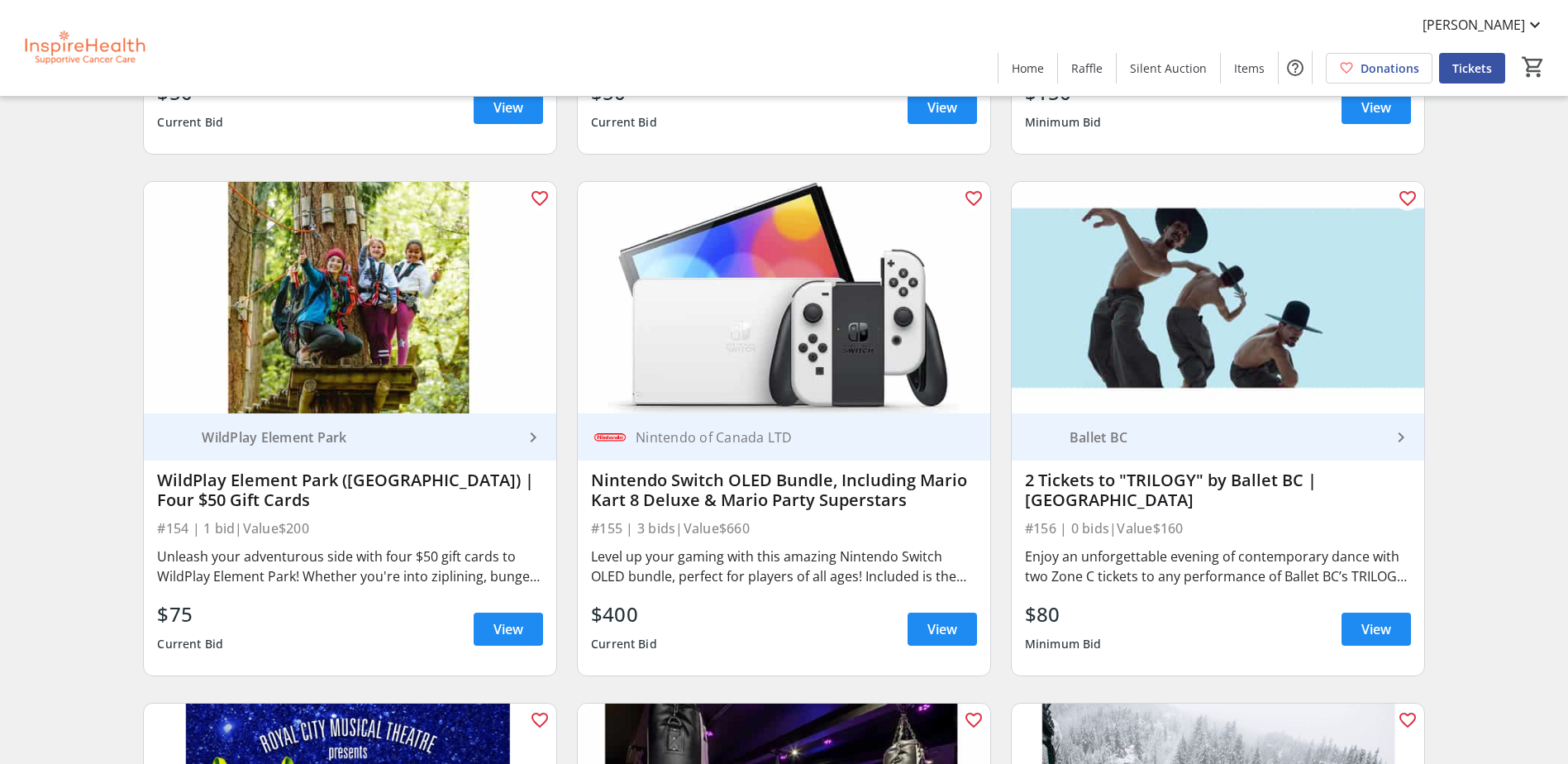
scroll to position [4761, 0]
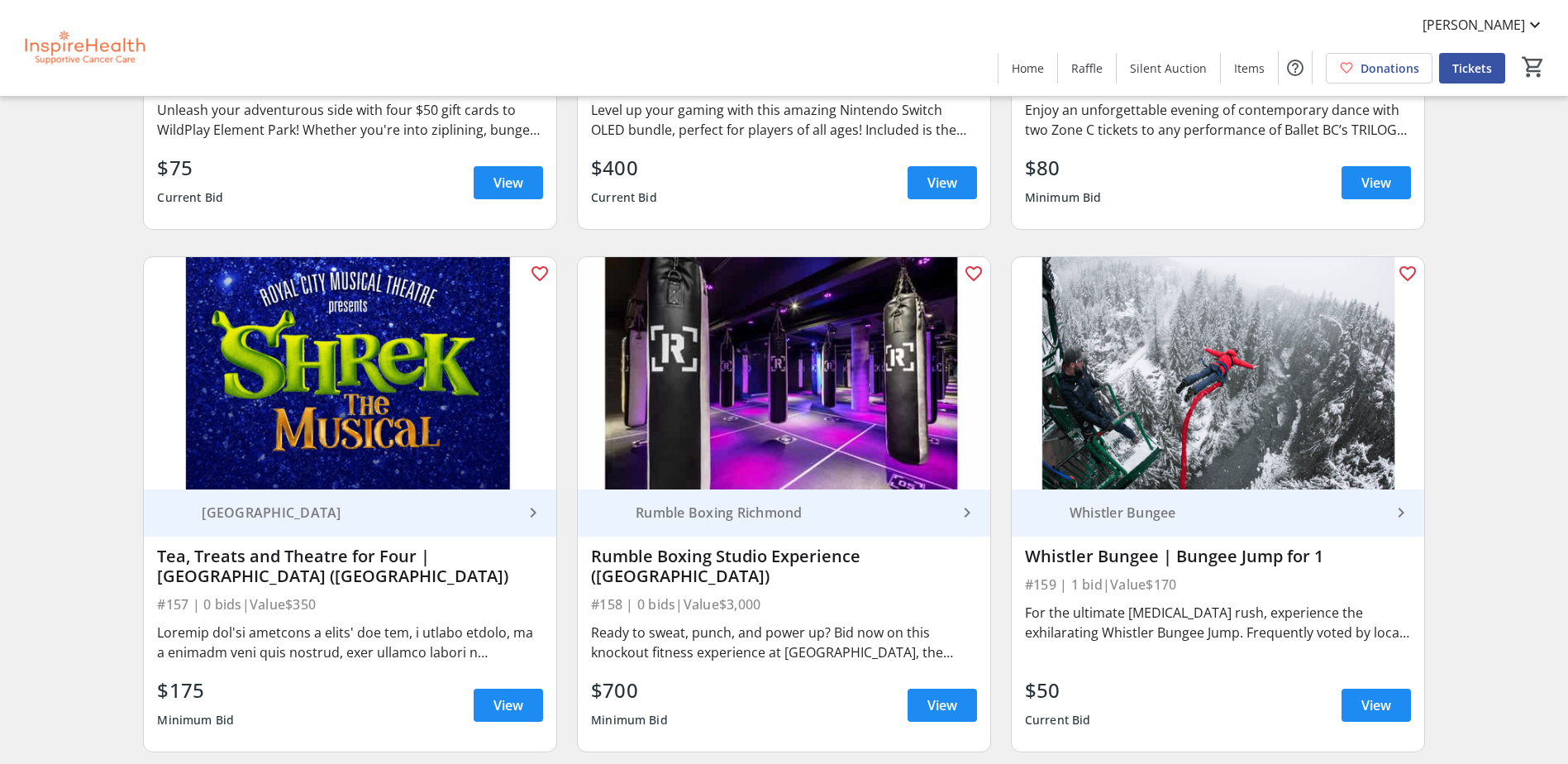
scroll to position [5207, 0]
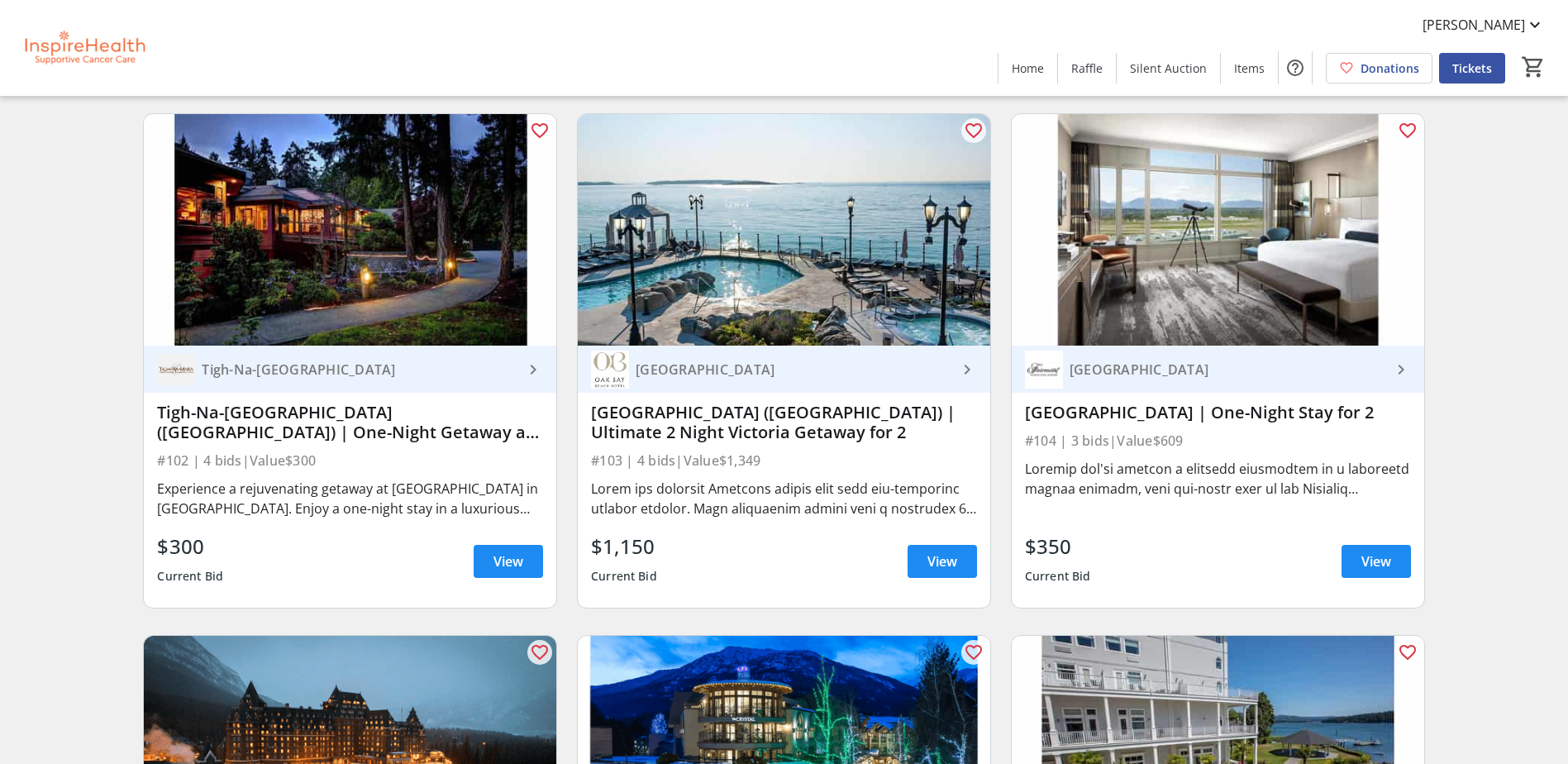
scroll to position [1902, 0]
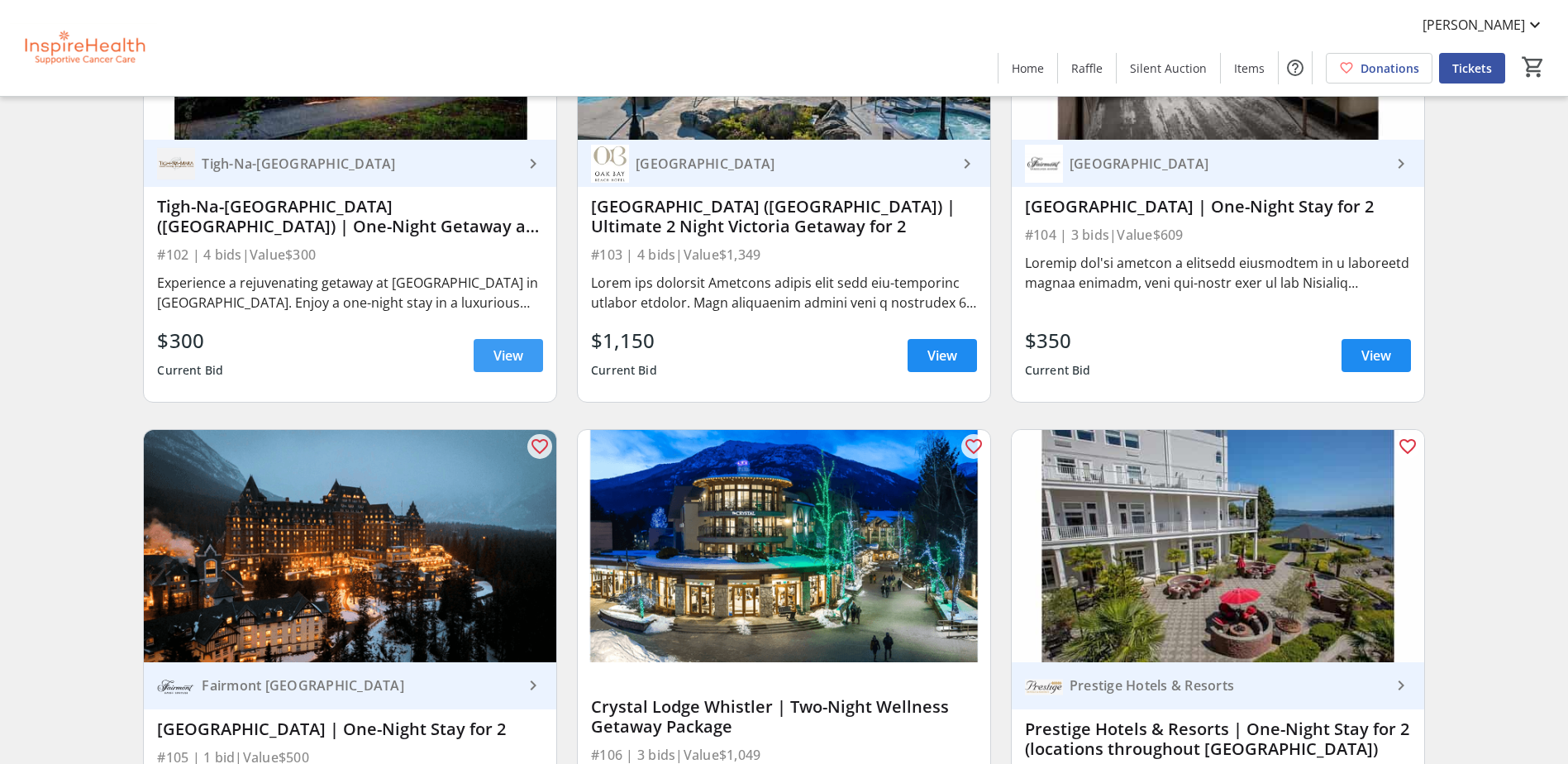
click at [529, 359] on span at bounding box center [508, 355] width 69 height 40
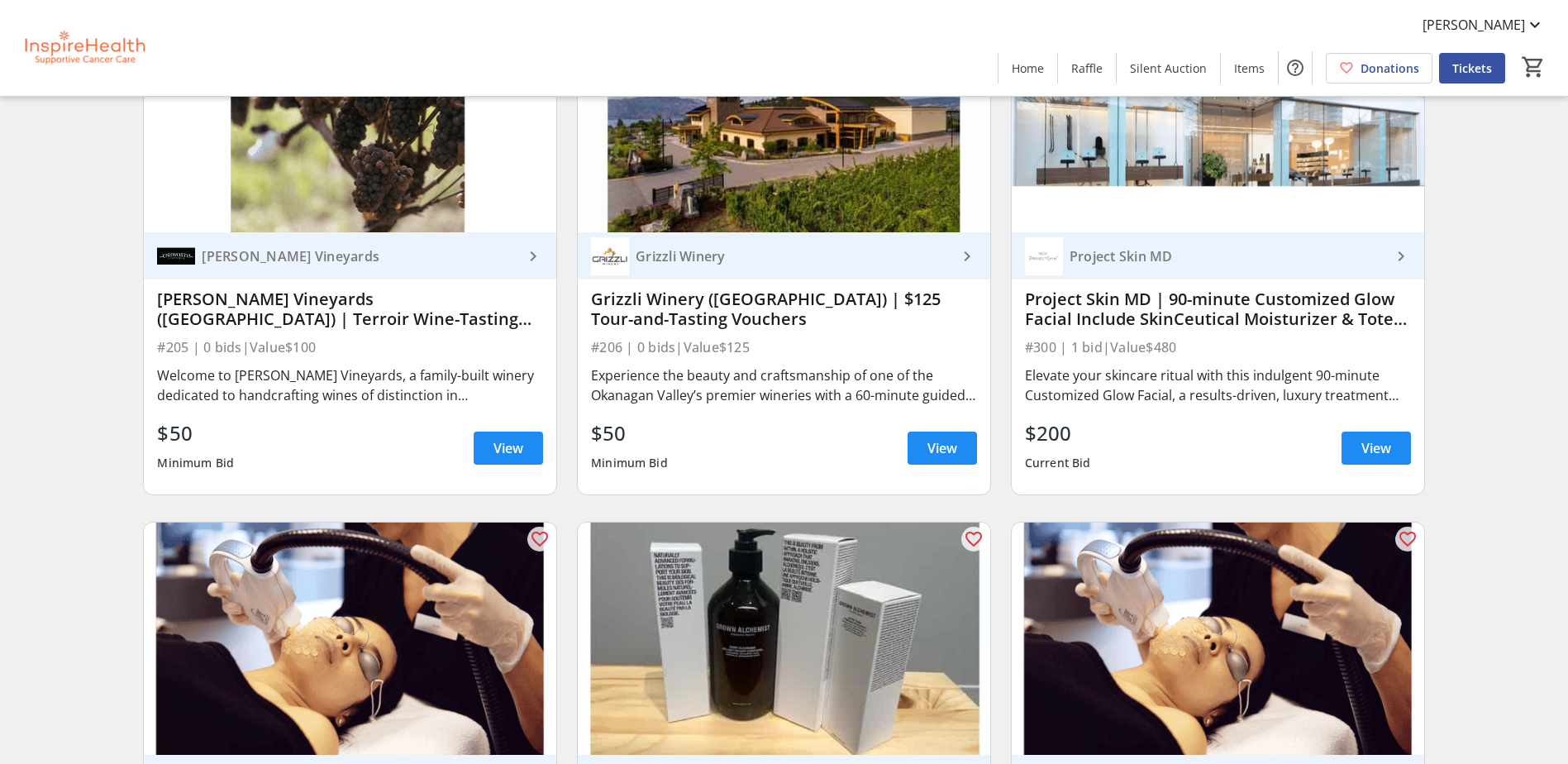
scroll to position [8101, 0]
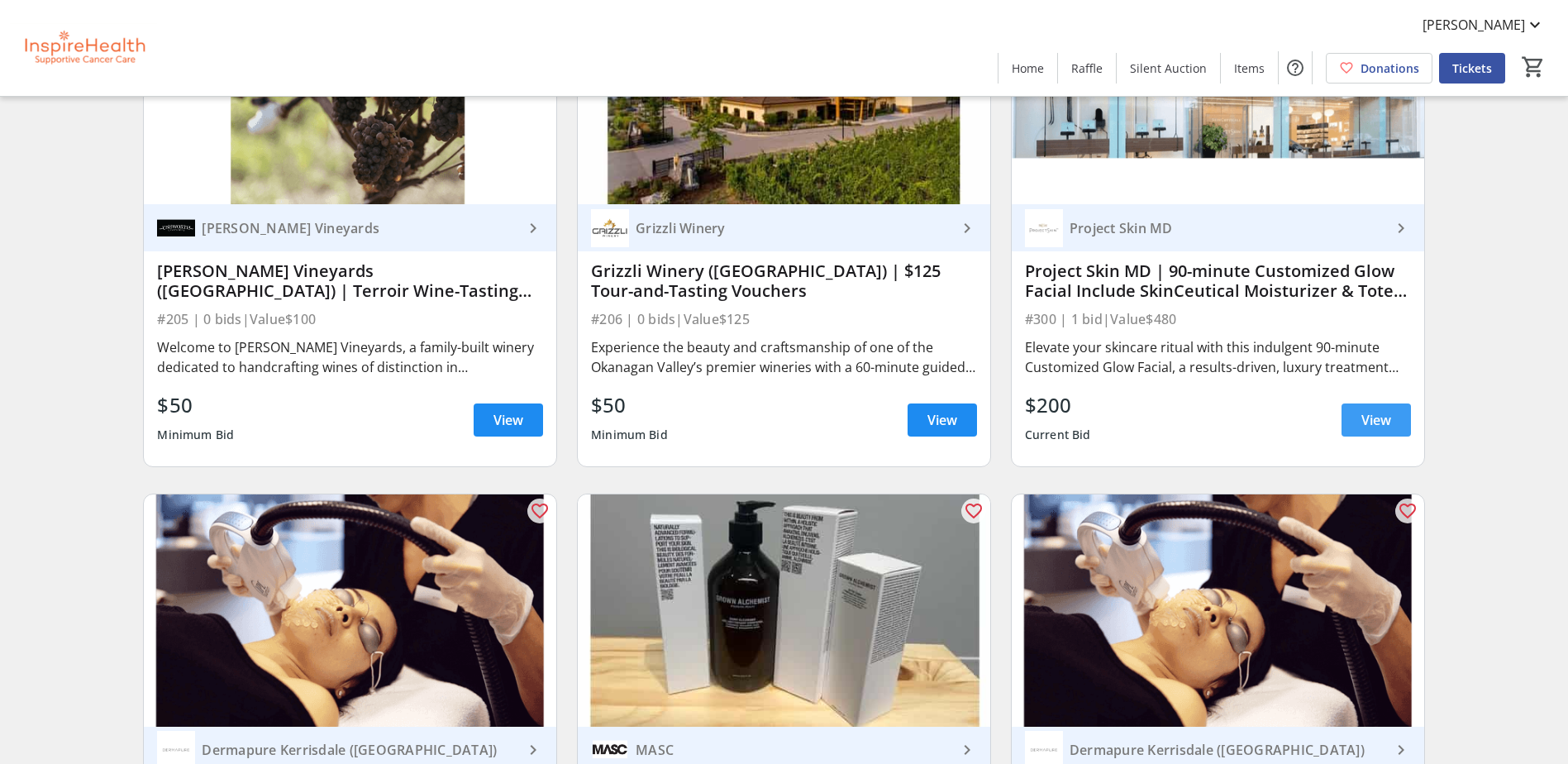
click at [1363, 411] on span "View" at bounding box center [1376, 419] width 30 height 19
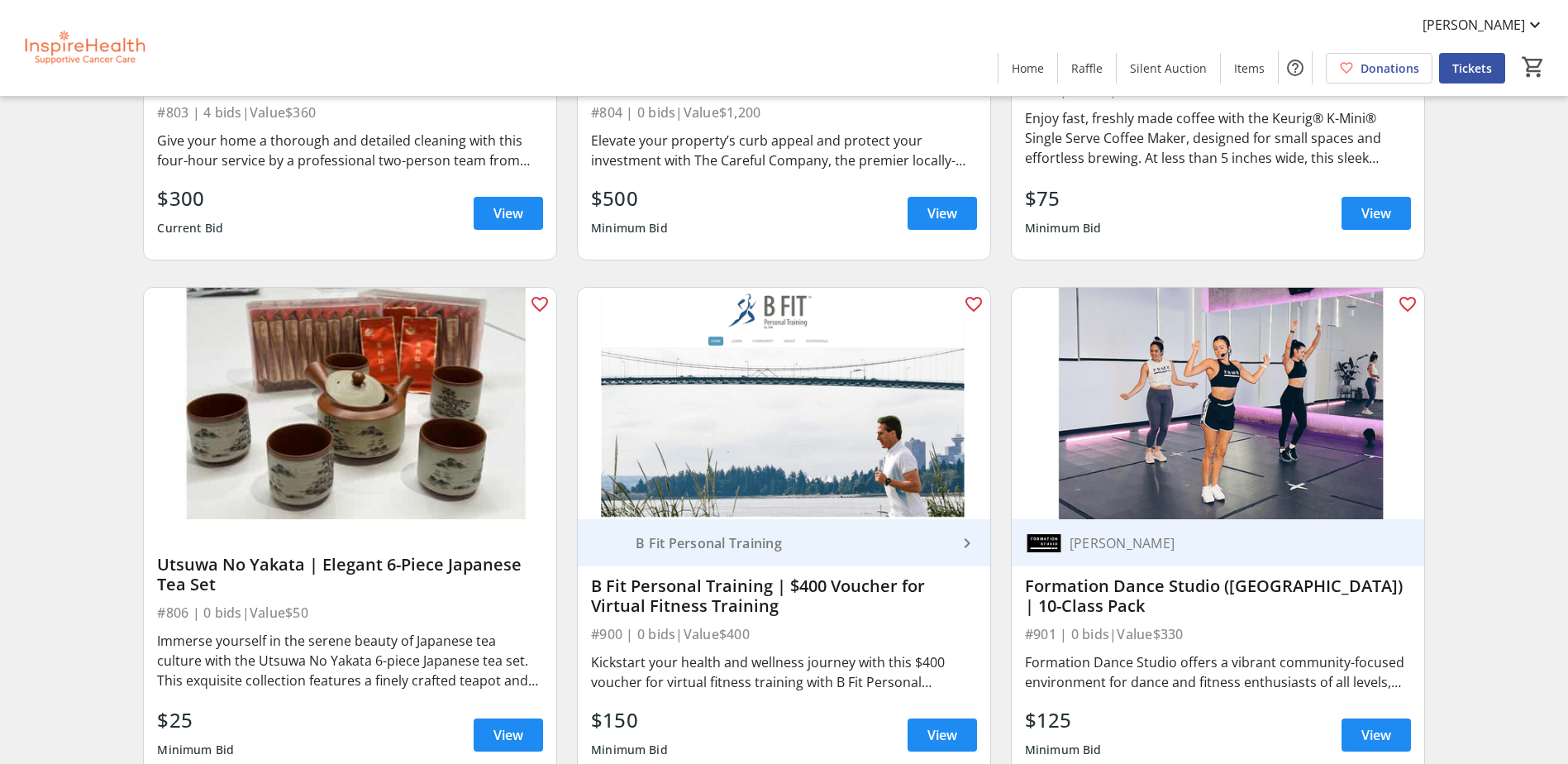
scroll to position [20335, 0]
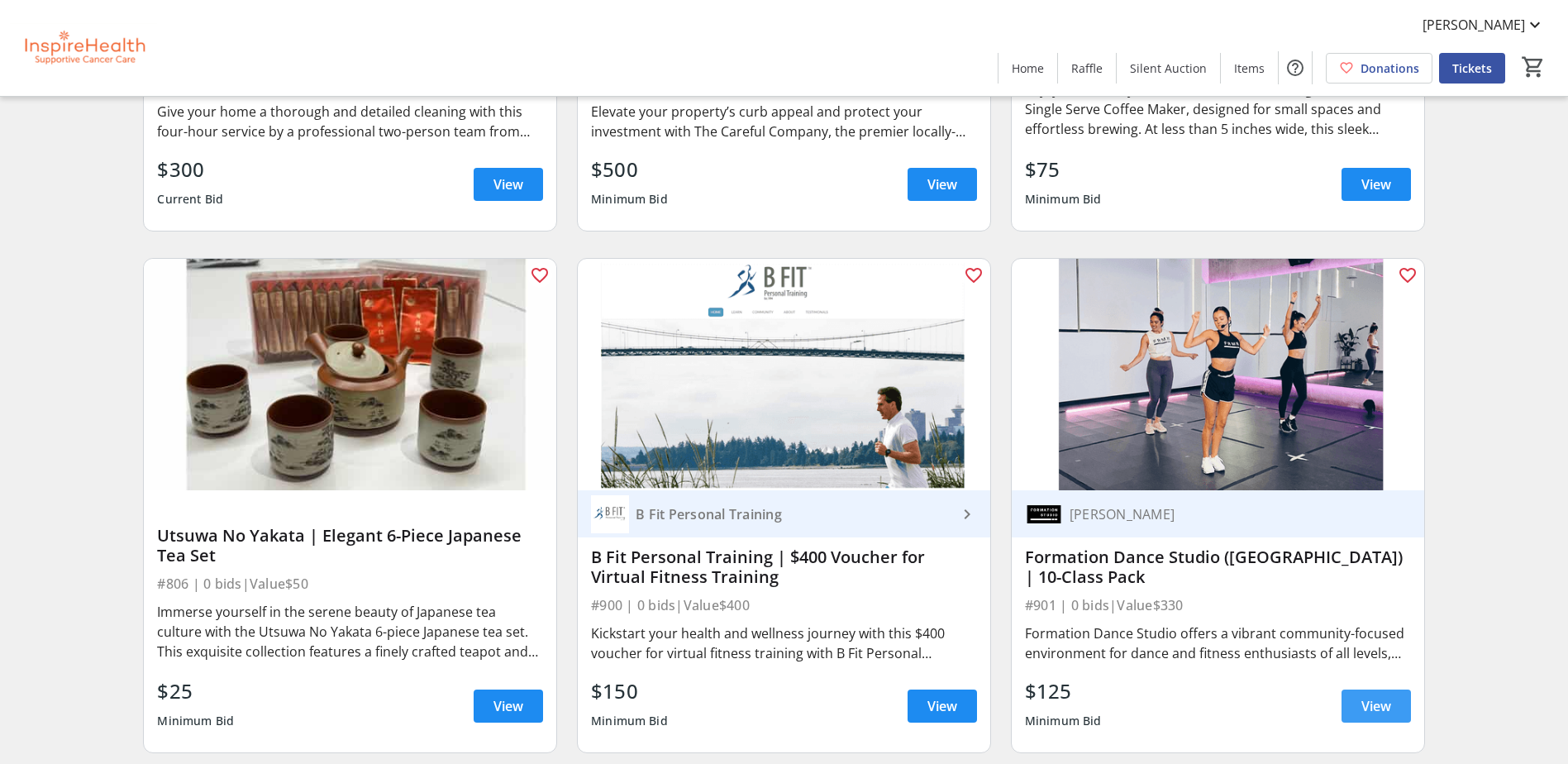
click at [1375, 711] on span "View" at bounding box center [1376, 706] width 30 height 19
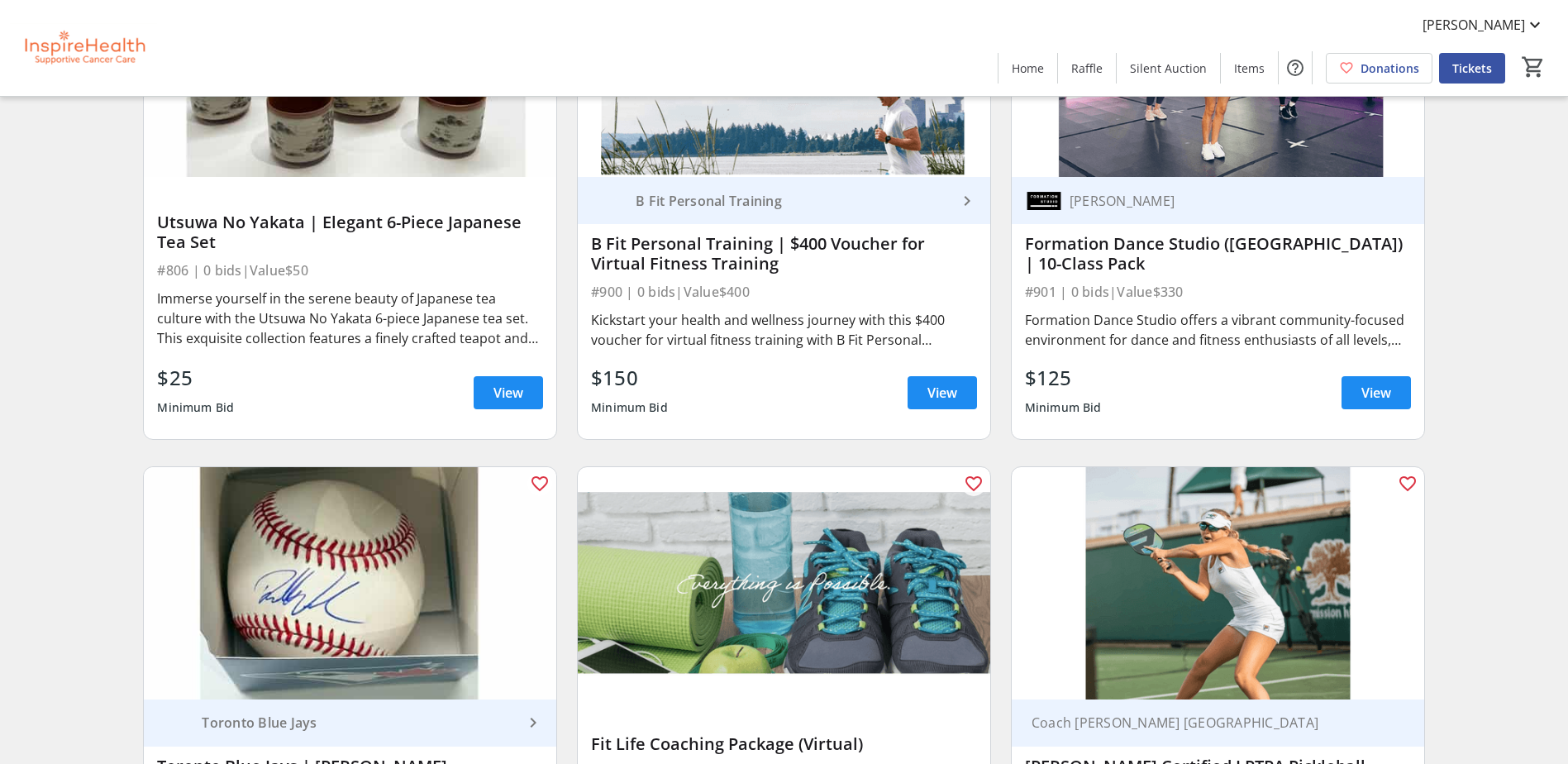
scroll to position [20566, 0]
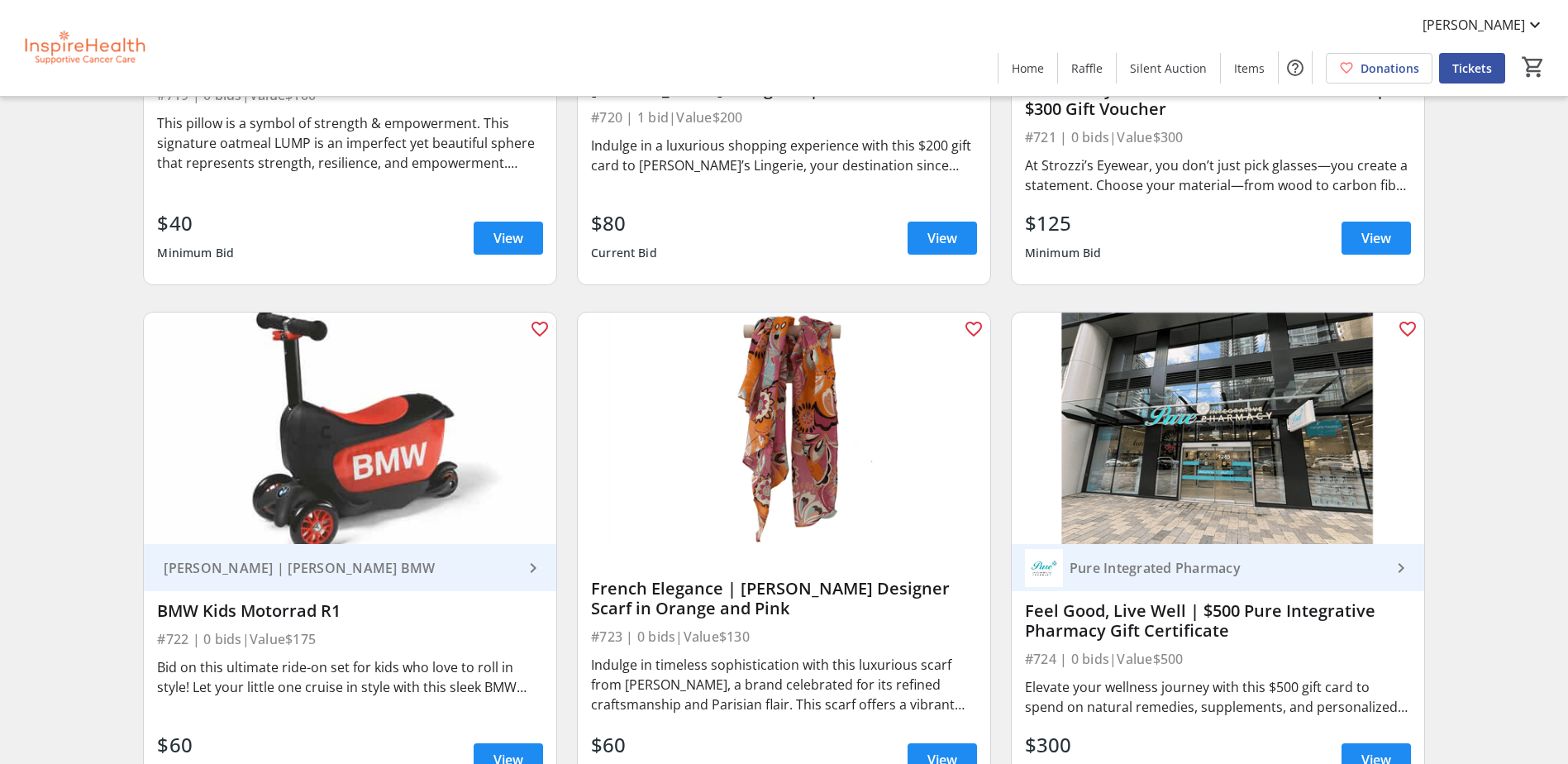
scroll to position [17011, 0]
